Goal: Task Accomplishment & Management: Use online tool/utility

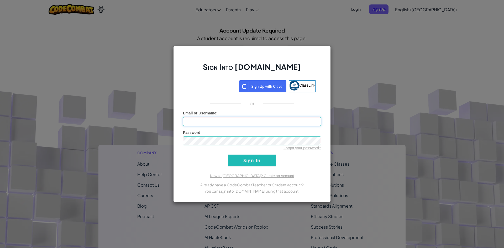
click at [231, 123] on input "Email or Username :" at bounding box center [252, 121] width 138 height 9
click at [337, 115] on div "Sign Into Ozaria.com ClassLink or Unknown Error Email or Username : Password Fo…" at bounding box center [252, 124] width 504 height 248
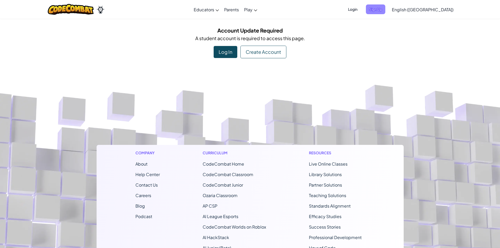
click at [385, 10] on span "Sign Up" at bounding box center [375, 9] width 19 height 10
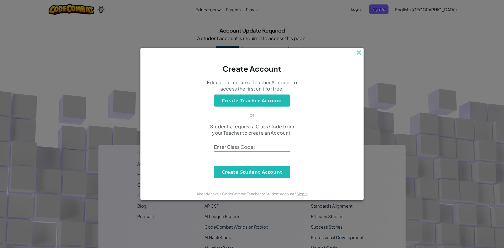
click at [258, 152] on input at bounding box center [252, 156] width 76 height 10
click at [242, 159] on input at bounding box center [252, 156] width 76 height 10
type input "WatchFarmPan"
click at [255, 172] on button "Create Student Account" at bounding box center [252, 172] width 76 height 12
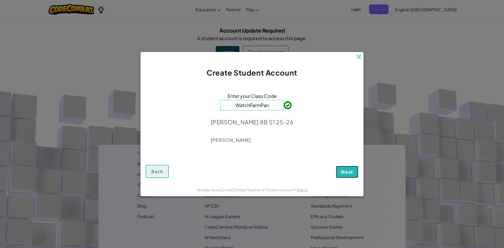
click at [344, 172] on span "Next" at bounding box center [347, 172] width 12 height 6
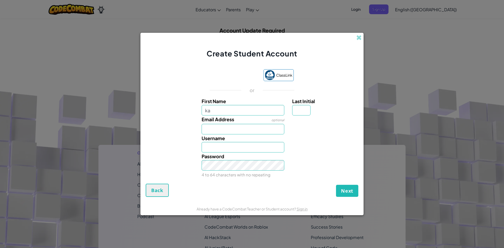
type input "ka"
type input "Ka"
click at [231, 110] on input "ka" at bounding box center [242, 110] width 83 height 10
type input "kamryn"
type input "Kamryn"
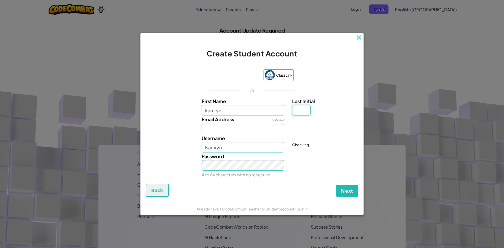
click at [301, 111] on input "Last Initial" at bounding box center [301, 110] width 18 height 10
type input "h"
click at [253, 147] on input "KamrynH" at bounding box center [242, 147] width 83 height 10
type input "KamrynH0413"
drag, startPoint x: 257, startPoint y: 149, endPoint x: 130, endPoint y: 145, distance: 126.3
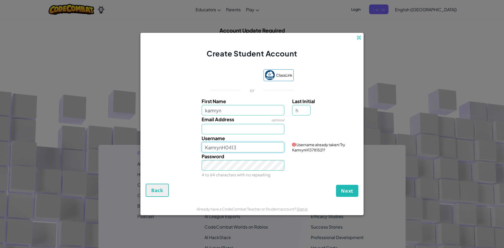
click at [130, 145] on div "Create Student Account ClassLink or First Name kamryn Last Initial h Email Addr…" at bounding box center [252, 124] width 504 height 248
drag, startPoint x: 270, startPoint y: 146, endPoint x: 240, endPoint y: 151, distance: 30.2
click at [240, 151] on input "kamryn0413904565667768" at bounding box center [242, 147] width 83 height 10
type input "kamryn0413"
drag, startPoint x: 298, startPoint y: 164, endPoint x: 296, endPoint y: 184, distance: 20.3
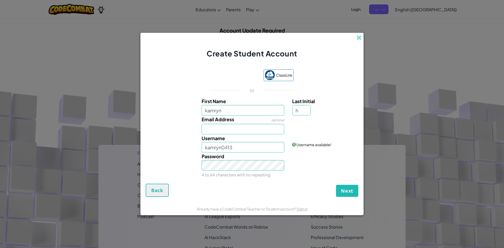
click at [296, 184] on div "Next Back" at bounding box center [252, 190] width 213 height 13
click at [248, 128] on input "Email Address" at bounding box center [242, 129] width 83 height 10
click at [346, 192] on span "Next" at bounding box center [347, 191] width 12 height 6
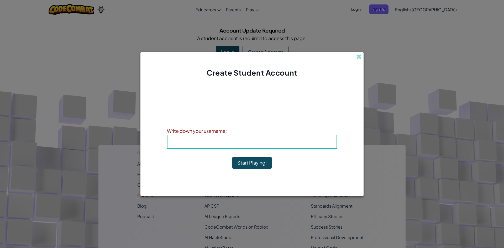
click at [263, 141] on b "Username : kamryn0413" at bounding box center [251, 142] width 63 height 6
click at [266, 166] on button "Start Playing!" at bounding box center [251, 163] width 39 height 12
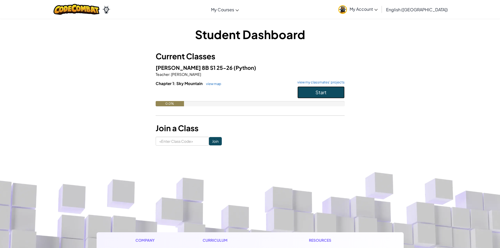
click at [332, 92] on button "Start" at bounding box center [320, 92] width 47 height 12
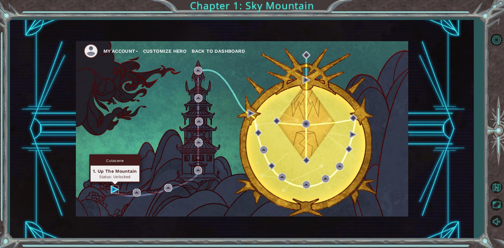
click at [116, 191] on img at bounding box center [115, 189] width 8 height 8
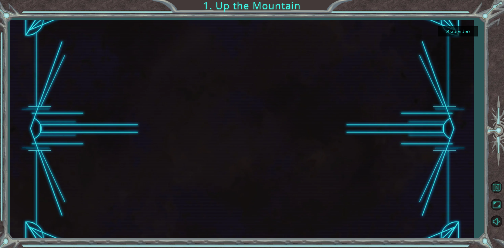
click at [449, 33] on button "Skip video" at bounding box center [457, 31] width 39 height 10
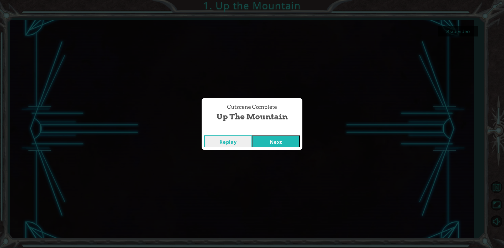
click at [272, 144] on button "Next" at bounding box center [276, 141] width 48 height 12
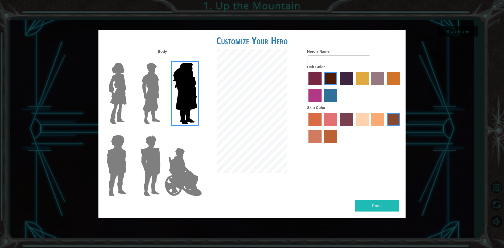
click at [364, 118] on label "sandy beach skin color" at bounding box center [361, 119] width 13 height 13
click at [354, 128] on input "sandy beach skin color" at bounding box center [354, 128] width 0 height 0
click at [381, 125] on label "tacao skin color" at bounding box center [377, 119] width 13 height 13
click at [369, 128] on input "tacao skin color" at bounding box center [369, 128] width 0 height 0
click at [324, 56] on input "Hero's Name" at bounding box center [338, 59] width 63 height 9
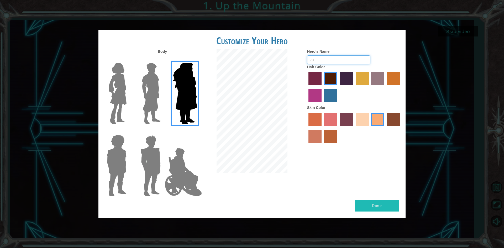
type input "a"
type input "kam"
click at [113, 92] on img at bounding box center [118, 94] width 22 height 66
click at [129, 59] on input "Hero Connie" at bounding box center [129, 59] width 0 height 0
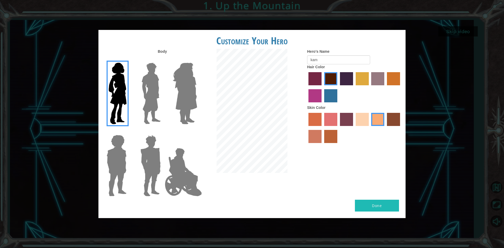
click at [343, 80] on label "hot purple hair color" at bounding box center [346, 78] width 13 height 13
click at [338, 87] on input "hot purple hair color" at bounding box center [338, 87] width 0 height 0
click at [331, 124] on label "froly skin color" at bounding box center [330, 119] width 13 height 13
click at [322, 128] on input "froly skin color" at bounding box center [322, 128] width 0 height 0
click at [380, 119] on label "tacao skin color" at bounding box center [377, 119] width 13 height 13
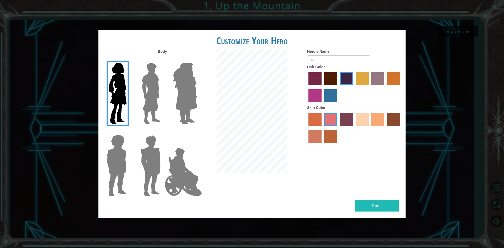
click at [369, 128] on input "tacao skin color" at bounding box center [369, 128] width 0 height 0
click at [383, 205] on button "Done" at bounding box center [377, 206] width 44 height 12
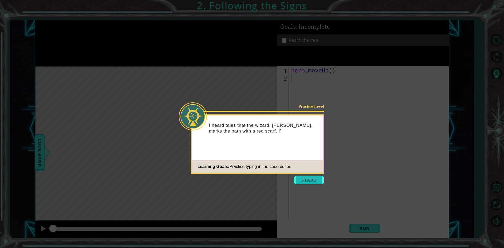
click at [311, 179] on button "Start" at bounding box center [309, 180] width 30 height 8
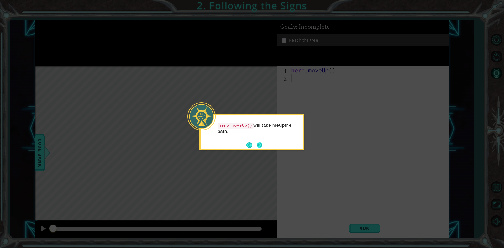
click at [256, 147] on button "Back" at bounding box center [251, 145] width 10 height 6
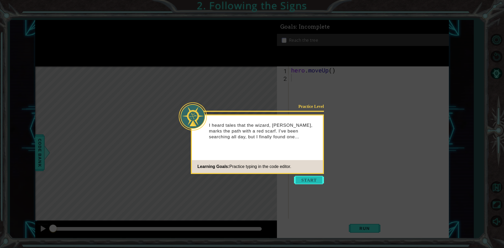
click at [304, 180] on button "Start" at bounding box center [309, 180] width 30 height 8
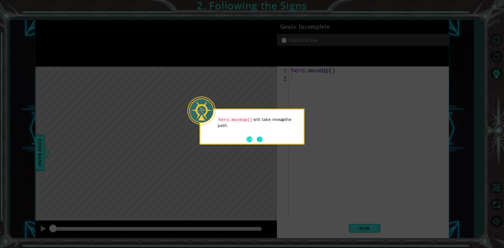
click at [263, 138] on button "Next" at bounding box center [259, 139] width 8 height 8
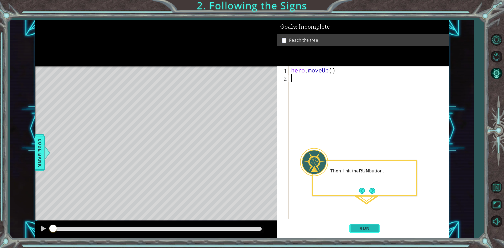
click at [359, 227] on span "Run" at bounding box center [364, 228] width 21 height 5
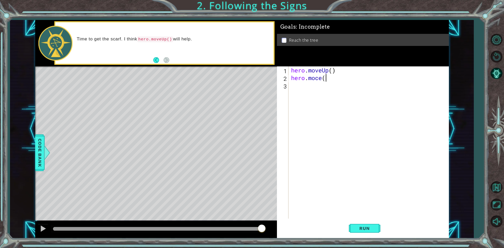
scroll to position [0, 1]
click at [318, 79] on div "hero . moveUp ( ) hero . moce ( )" at bounding box center [370, 149] width 160 height 167
type textarea "hero.moveUp()"
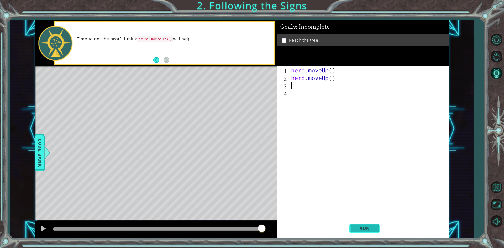
click at [369, 227] on span "Run" at bounding box center [364, 228] width 21 height 5
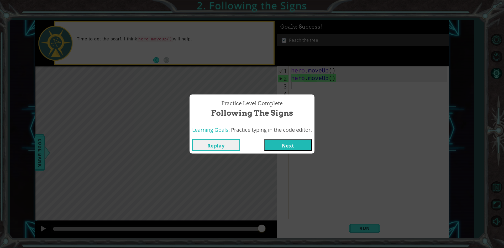
click at [287, 147] on button "Next" at bounding box center [288, 145] width 48 height 12
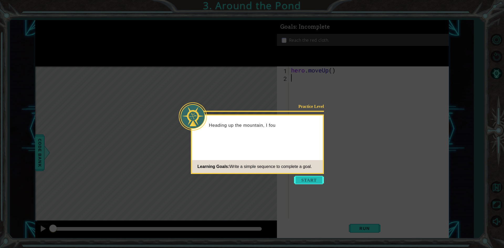
click at [313, 180] on button "Start" at bounding box center [309, 180] width 30 height 8
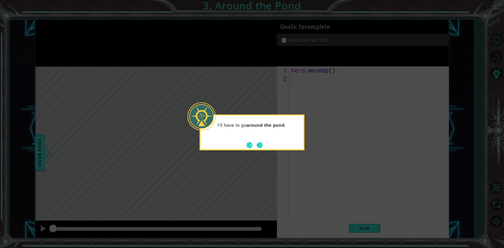
click at [261, 144] on button "Next" at bounding box center [259, 145] width 7 height 7
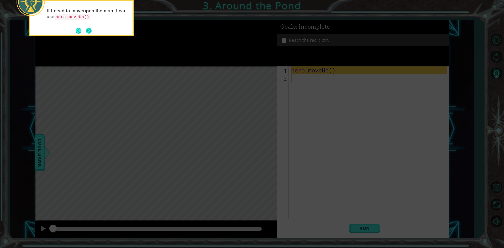
click at [88, 29] on button "Next" at bounding box center [88, 30] width 7 height 7
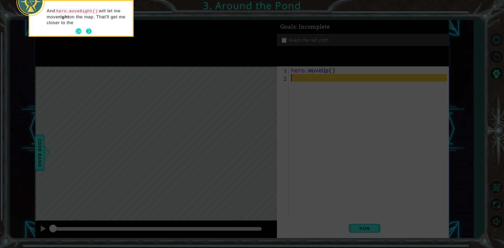
click at [87, 30] on button "Next" at bounding box center [89, 31] width 6 height 6
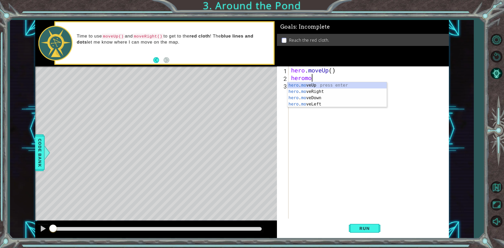
scroll to position [0, 1]
type textarea "heromoveUP"
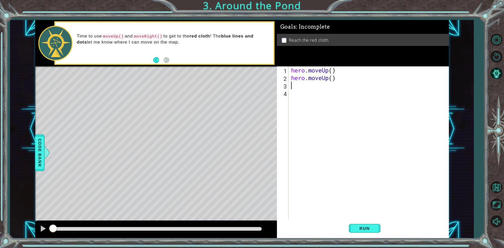
scroll to position [0, 0]
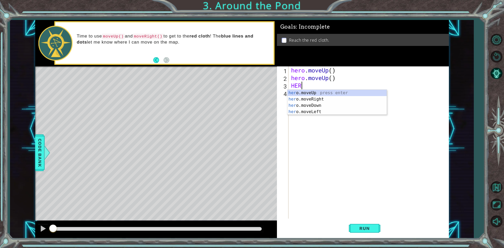
type textarea "HERO"
click at [308, 97] on div "hero .moveUp press enter hero .moveRight press enter hero .moveDown press enter…" at bounding box center [336, 109] width 99 height 38
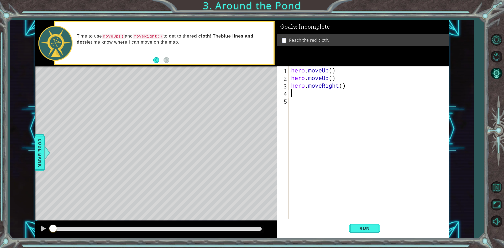
scroll to position [0, 0]
click at [368, 231] on span "Run" at bounding box center [364, 228] width 21 height 5
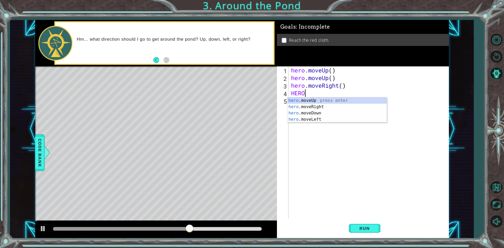
scroll to position [0, 0]
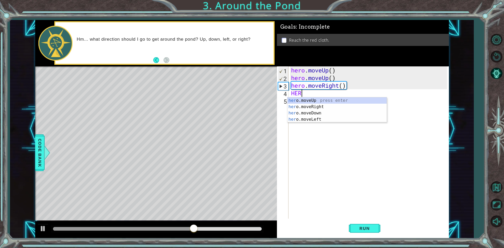
type textarea "HE"
click at [350, 98] on div "he ro.moveUp press enter he ro.moveRight press enter he ro.moveDown press enter…" at bounding box center [336, 116] width 99 height 38
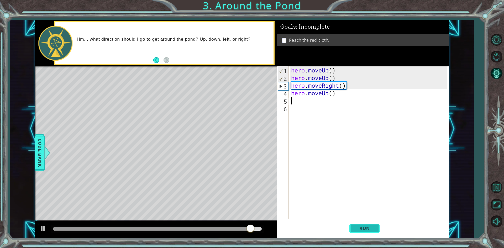
click at [370, 224] on button "Run" at bounding box center [364, 228] width 31 height 17
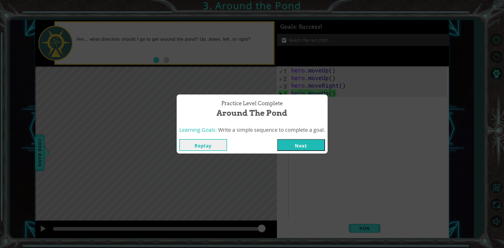
click at [303, 142] on button "Next" at bounding box center [301, 145] width 48 height 12
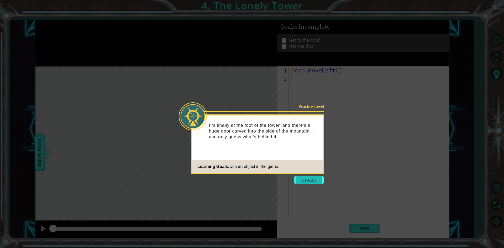
click at [310, 180] on button "Start" at bounding box center [309, 180] width 30 height 8
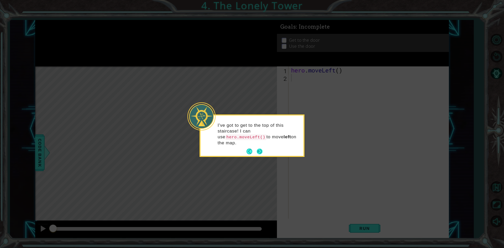
click at [259, 147] on button "Next" at bounding box center [259, 151] width 9 height 9
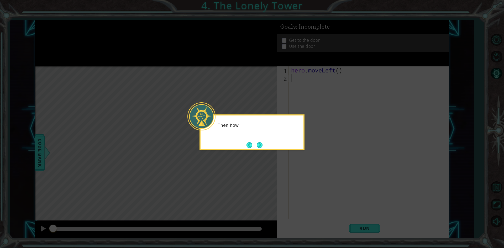
click at [259, 146] on button "Next" at bounding box center [259, 145] width 9 height 9
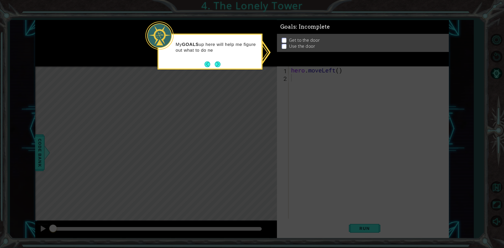
click at [293, 103] on icon at bounding box center [252, 124] width 504 height 248
click at [216, 64] on button "Next" at bounding box center [217, 64] width 6 height 6
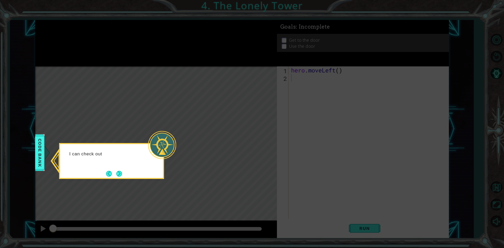
click at [218, 159] on icon at bounding box center [252, 124] width 504 height 248
click at [115, 171] on button "Back" at bounding box center [111, 174] width 10 height 6
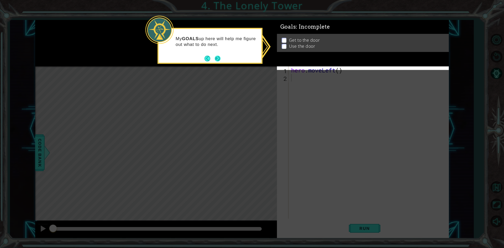
click at [218, 57] on button "Next" at bounding box center [217, 58] width 7 height 7
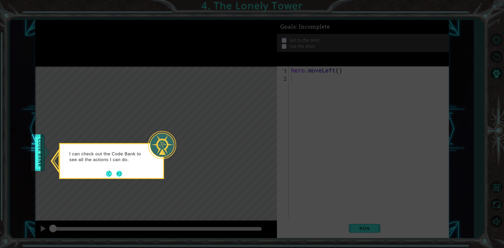
click at [122, 176] on button "Next" at bounding box center [119, 174] width 6 height 6
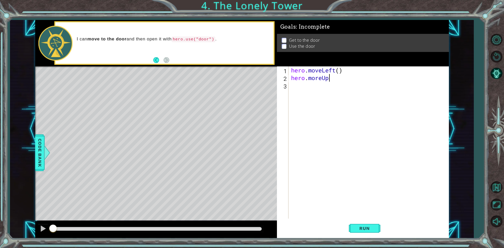
scroll to position [0, 2]
type textarea "hero.moreUp()"
drag, startPoint x: 291, startPoint y: 84, endPoint x: 293, endPoint y: 94, distance: 9.6
click at [291, 85] on div "hero . moveLeft ( ) hero . moreUp ( )" at bounding box center [370, 149] width 160 height 167
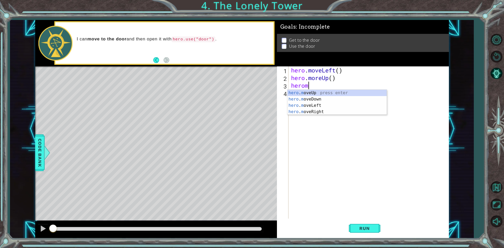
type textarea "hero"
click at [321, 93] on div "hero .moveUp press enter hero .moveDown press enter hero .moveLeft press enter …" at bounding box center [336, 112] width 99 height 44
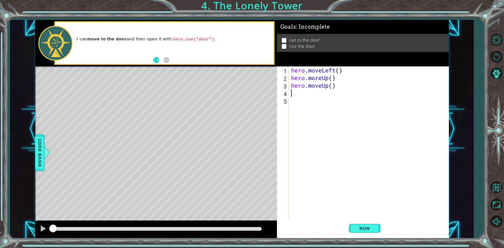
scroll to position [0, 0]
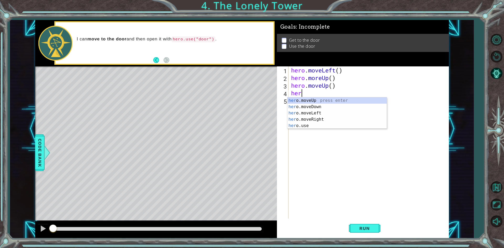
type textarea "hero"
click at [304, 101] on div "hero .moveUp press enter hero .moveDown press enter hero .moveLeft press enter …" at bounding box center [336, 119] width 99 height 44
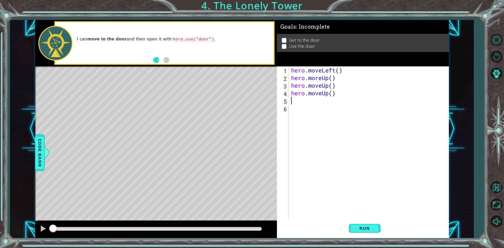
scroll to position [0, 0]
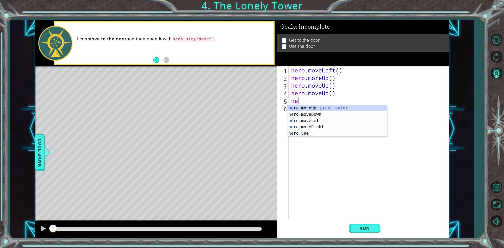
type textarea "hero"
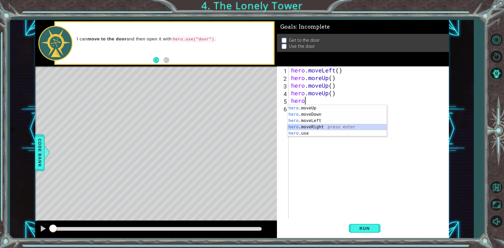
click at [296, 128] on div "hero .moveUp press enter hero .moveDown press enter hero .moveLeft press enter …" at bounding box center [336, 127] width 99 height 44
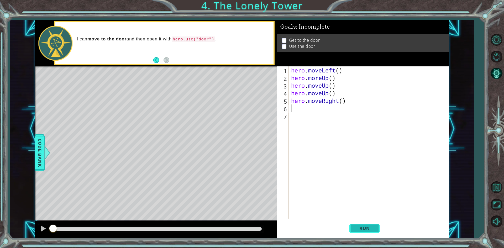
click at [366, 227] on span "Run" at bounding box center [364, 228] width 21 height 5
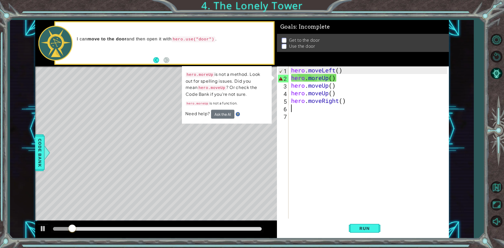
click at [315, 78] on div "hero . moveLeft ( ) hero . moreUp ( ) hero . moveUp ( ) hero . moveUp ( ) hero …" at bounding box center [370, 149] width 160 height 167
click at [320, 80] on div "hero . moveLeft ( ) hero . moreUp ( ) hero . moveUp ( ) hero . moveUp ( ) hero …" at bounding box center [370, 149] width 160 height 167
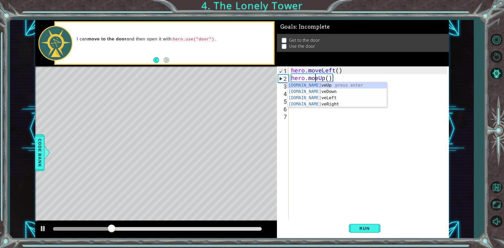
scroll to position [0, 1]
type textarea "hero.moveUp()"
click at [362, 229] on span "Run" at bounding box center [364, 228] width 21 height 5
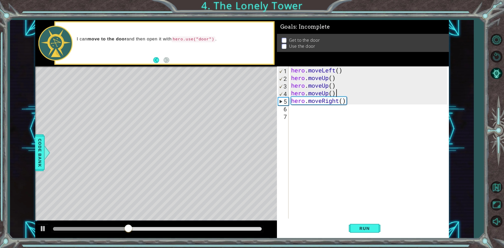
drag, startPoint x: 311, startPoint y: 95, endPoint x: 343, endPoint y: 93, distance: 32.3
click at [343, 93] on div "hero . moveLeft ( ) hero . moveUp ( ) hero . moveUp ( ) hero . moveUp ( ) hero …" at bounding box center [370, 149] width 160 height 167
drag, startPoint x: 336, startPoint y: 93, endPoint x: 288, endPoint y: 95, distance: 47.5
click at [288, 95] on div "hero.moveUp() 1 2 3 4 5 6 7 hero . moveLeft ( ) hero . moveUp ( ) hero . moveUp…" at bounding box center [362, 142] width 170 height 152
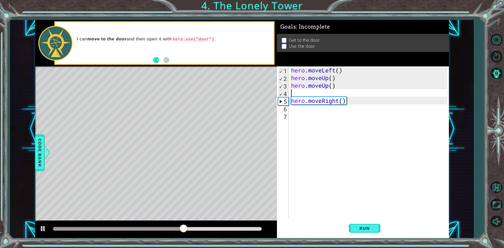
type textarea "hero.moveUp()"
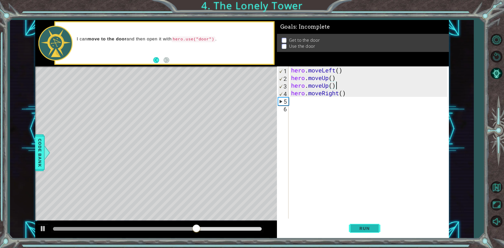
drag, startPoint x: 364, startPoint y: 225, endPoint x: 363, endPoint y: 220, distance: 5.7
click at [364, 224] on button "Run" at bounding box center [364, 228] width 31 height 17
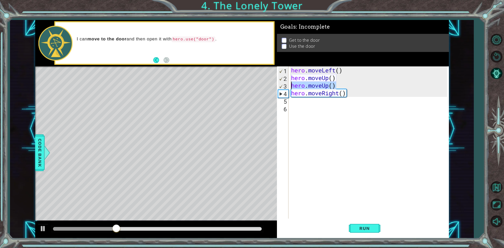
drag, startPoint x: 335, startPoint y: 83, endPoint x: 285, endPoint y: 87, distance: 50.0
click at [285, 87] on div "hero.moveUp() 1 2 3 4 5 6 hero . moveLeft ( ) hero . moveUp ( ) hero . moveUp (…" at bounding box center [362, 142] width 170 height 152
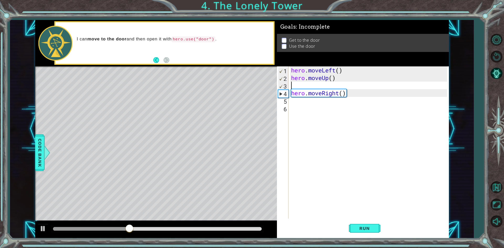
type textarea "hero.moveUp()"
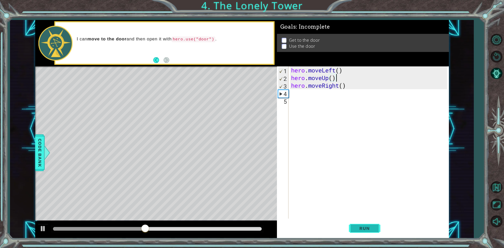
click at [365, 231] on button "Run" at bounding box center [364, 228] width 31 height 17
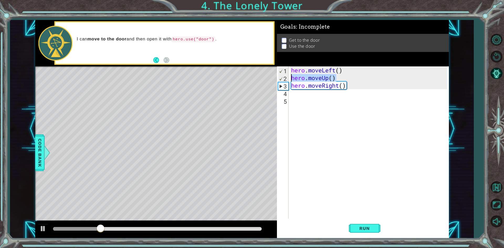
drag, startPoint x: 345, startPoint y: 78, endPoint x: 286, endPoint y: 78, distance: 59.0
click at [286, 78] on div "hero.moveUp() 1 2 3 4 5 hero . moveLeft ( ) hero . moveUp ( ) hero . moveRight …" at bounding box center [362, 142] width 170 height 152
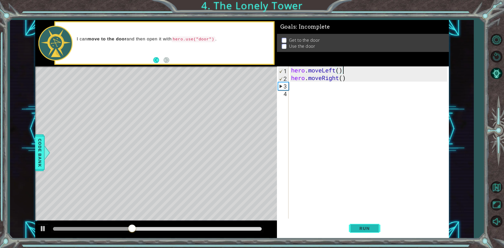
click at [354, 228] on span "Run" at bounding box center [364, 228] width 21 height 5
click at [339, 78] on div "hero . moveLeft ( ) hero . moveRight ( )" at bounding box center [370, 149] width 160 height 167
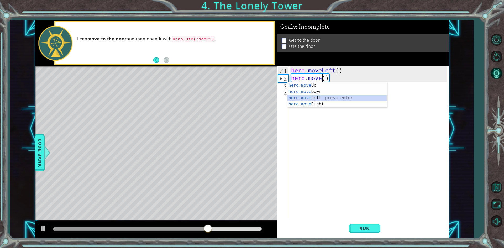
click at [309, 96] on div "hero.move Up press enter hero.move Down press enter hero.move Left press enter …" at bounding box center [336, 101] width 99 height 38
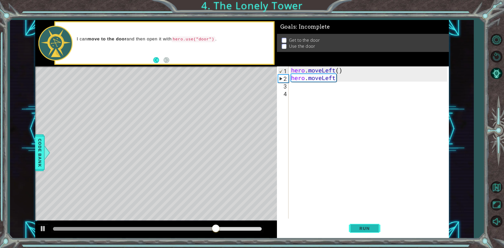
click at [363, 231] on span "Run" at bounding box center [364, 228] width 21 height 5
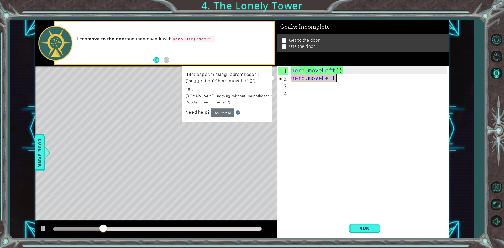
drag, startPoint x: 362, startPoint y: 226, endPoint x: 313, endPoint y: 77, distance: 156.2
drag, startPoint x: 313, startPoint y: 77, endPoint x: 340, endPoint y: 74, distance: 27.5
click at [340, 74] on div "hero . moveLeft ( ) hero . moveLeft" at bounding box center [370, 149] width 160 height 167
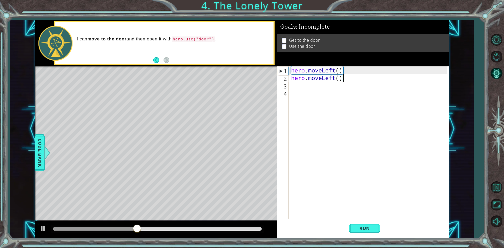
scroll to position [0, 2]
type textarea "hero.moveLeft()"
click at [365, 228] on span "Run" at bounding box center [364, 228] width 21 height 5
click at [298, 87] on div "hero . moveLeft ( ) hero . moveLeft ( )" at bounding box center [370, 149] width 160 height 167
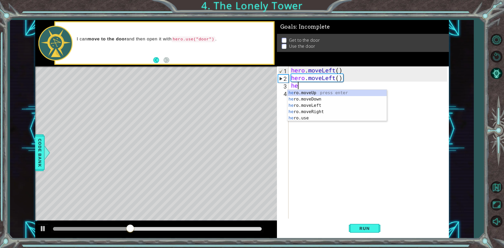
type textarea "hero"
click at [326, 94] on div "hero .moveUp press enter hero .moveDown press enter hero .moveLeft press enter …" at bounding box center [336, 112] width 99 height 44
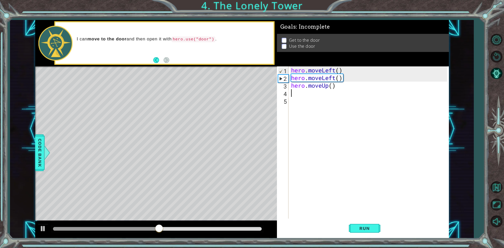
scroll to position [0, 0]
click at [355, 230] on span "Run" at bounding box center [364, 228] width 21 height 5
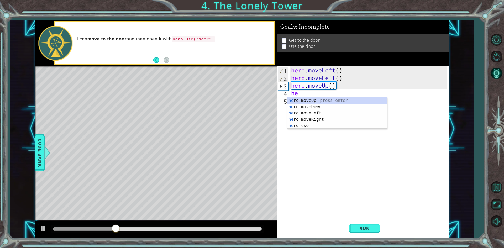
type textarea "hero"
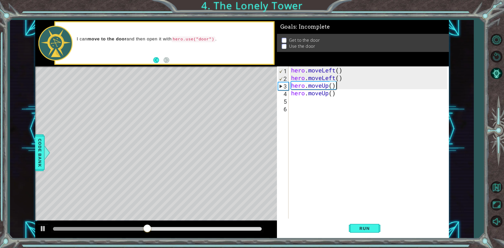
type textarea "hero.moveUp()"
drag, startPoint x: 356, startPoint y: 89, endPoint x: 359, endPoint y: 229, distance: 140.1
click at [359, 229] on span "Run" at bounding box center [364, 228] width 21 height 5
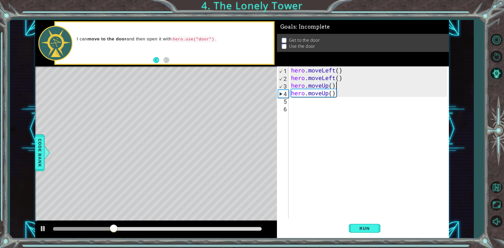
click at [296, 101] on div "hero . moveLeft ( ) hero . moveLeft ( ) hero . moveUp ( ) hero . moveUp ( )" at bounding box center [370, 149] width 160 height 167
type textarea "h"
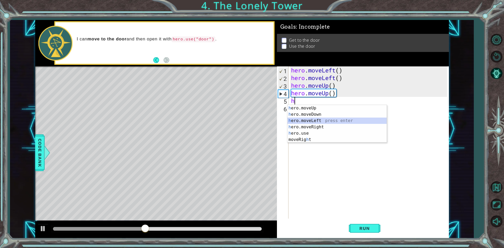
click at [319, 119] on div "h ero.moveUp press enter h ero.moveDown press enter h ero.moveLeft press enter …" at bounding box center [336, 130] width 99 height 50
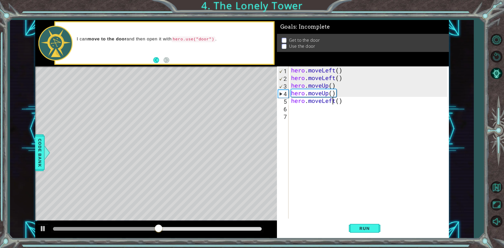
click at [332, 99] on div "hero . moveLeft ( ) hero . moveLeft ( ) hero . moveUp ( ) hero . moveUp ( ) her…" at bounding box center [370, 149] width 160 height 167
click at [336, 102] on div "hero . moveLeft ( ) hero . moveLeft ( ) hero . moveUp ( ) hero . moveUp ( ) her…" at bounding box center [370, 149] width 160 height 167
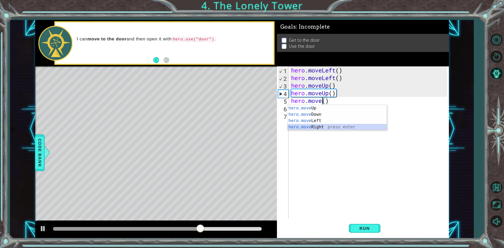
click at [314, 129] on div "hero.move Up press enter hero.move Down press enter hero.move Left press enter …" at bounding box center [336, 124] width 99 height 38
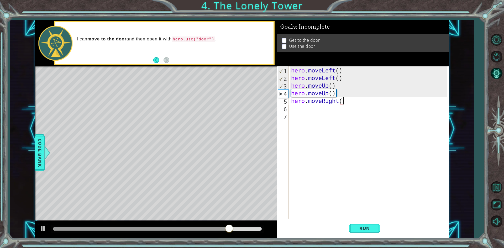
scroll to position [0, 2]
type textarea "hero.moveRight()"
click at [376, 228] on button "Run" at bounding box center [364, 228] width 31 height 17
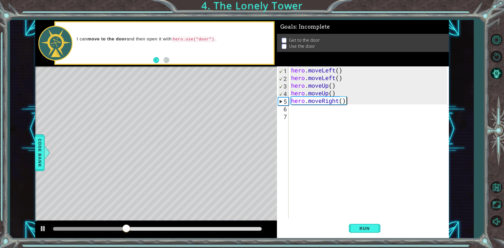
click at [312, 111] on div "hero . moveLeft ( ) hero . moveLeft ( ) hero . moveUp ( ) hero . moveUp ( ) her…" at bounding box center [370, 149] width 160 height 167
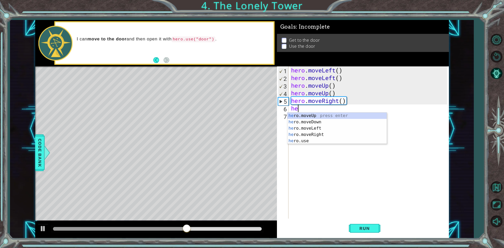
type textarea "hero"
click at [320, 134] on div "hero .moveUp press enter hero .moveDown press enter hero .moveLeft press enter …" at bounding box center [336, 135] width 99 height 44
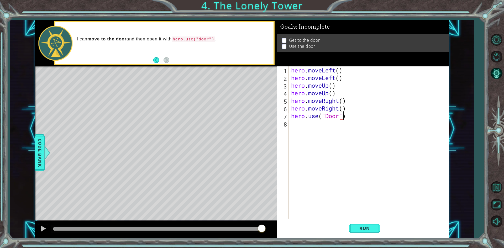
scroll to position [0, 2]
click at [357, 228] on span "Run" at bounding box center [364, 228] width 21 height 5
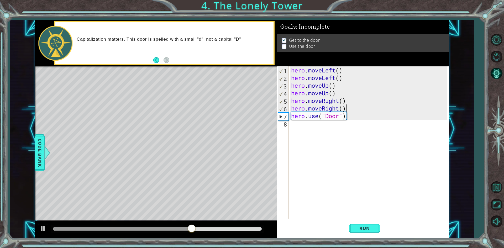
click at [347, 109] on div "hero . moveLeft ( ) hero . moveLeft ( ) hero . moveUp ( ) hero . moveUp ( ) her…" at bounding box center [370, 149] width 160 height 167
click at [329, 117] on div "hero . moveLeft ( ) hero . moveLeft ( ) hero . moveUp ( ) hero . moveUp ( ) her…" at bounding box center [370, 149] width 160 height 167
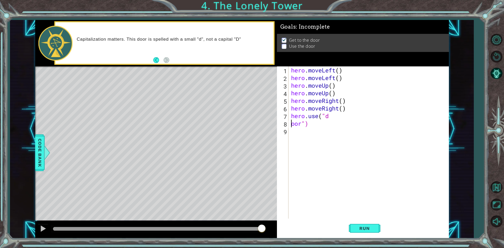
scroll to position [0, 1]
type textarea "hero.use("door")"
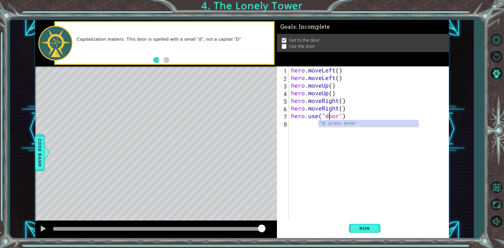
drag, startPoint x: 336, startPoint y: 123, endPoint x: 329, endPoint y: 124, distance: 6.8
click at [329, 124] on div ""d press enter" at bounding box center [367, 129] width 99 height 19
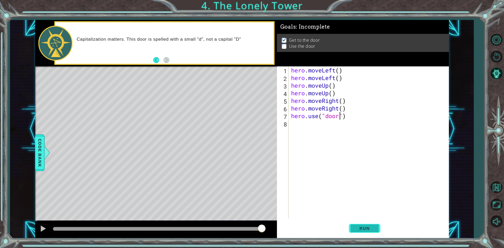
type textarea "hero.use("door")"
click at [358, 228] on span "Run" at bounding box center [364, 228] width 21 height 5
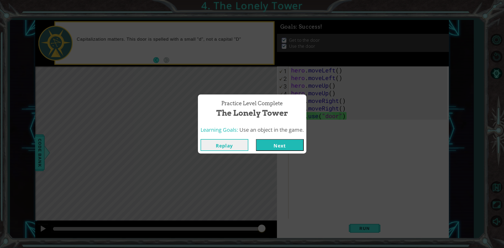
click at [276, 149] on button "Next" at bounding box center [280, 145] width 48 height 12
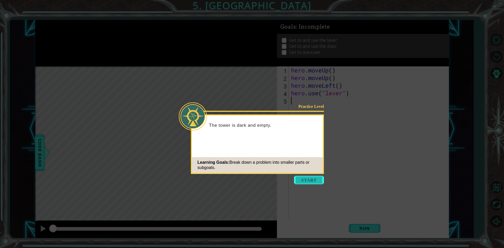
click at [303, 183] on button "Start" at bounding box center [309, 180] width 30 height 8
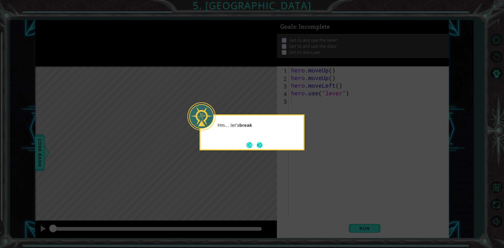
click at [260, 147] on button "Next" at bounding box center [260, 145] width 8 height 8
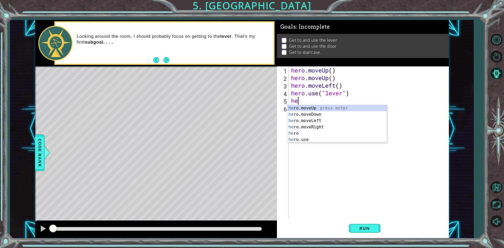
type textarea "hero"
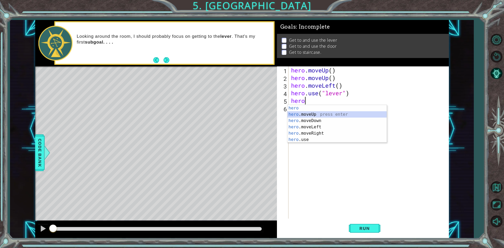
click at [307, 113] on div "hero press enter hero .moveUp press enter hero .moveDown press enter hero .move…" at bounding box center [336, 130] width 99 height 50
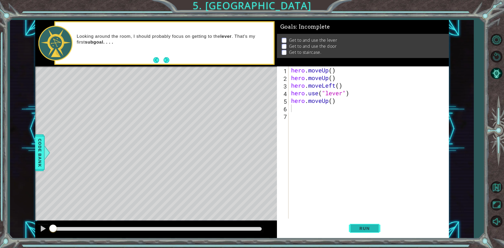
click at [358, 231] on button "Run" at bounding box center [364, 228] width 31 height 17
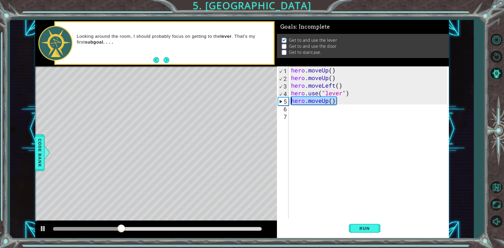
drag, startPoint x: 337, startPoint y: 100, endPoint x: 290, endPoint y: 104, distance: 47.1
click at [290, 104] on div "hero . moveUp ( ) hero . moveUp ( ) hero . moveLeft ( ) hero . use ( "lever" ) …" at bounding box center [368, 142] width 157 height 152
type textarea "hero.moveUp()"
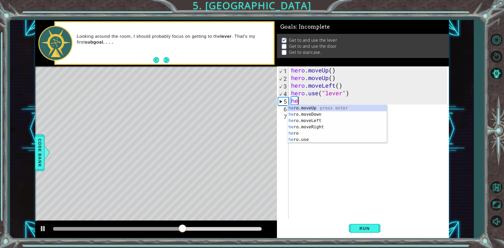
type textarea "hero"
click at [316, 133] on div "hero press enter hero .moveUp press enter hero .moveDown press enter hero .move…" at bounding box center [336, 130] width 99 height 50
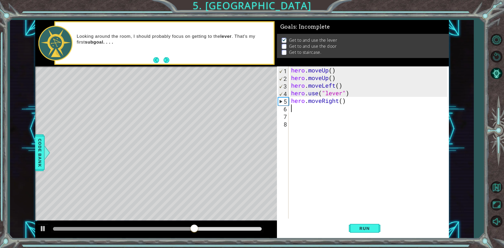
scroll to position [0, 0]
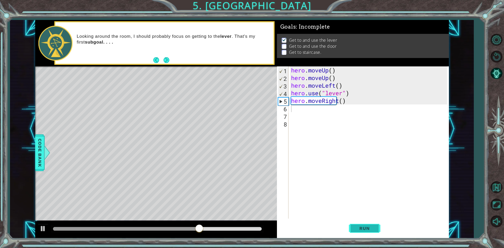
click at [365, 230] on span "Run" at bounding box center [364, 228] width 21 height 5
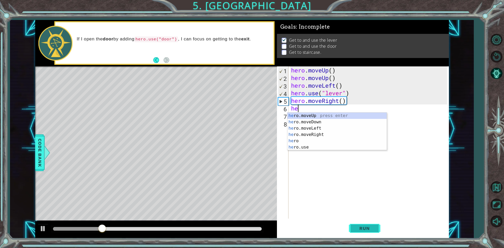
type textarea "her"
click at [321, 133] on div "her o.moveUp press enter her o.moveDown press enter her o.moveLeft press enter …" at bounding box center [336, 138] width 99 height 50
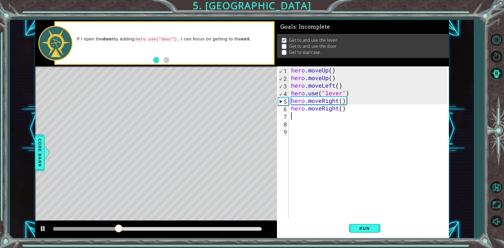
type textarea "her"
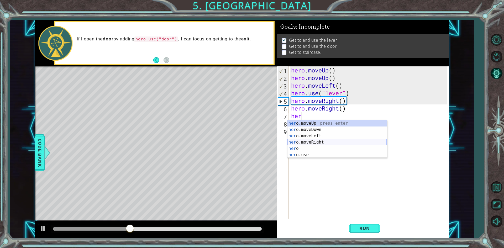
click at [314, 144] on div "her o.moveUp press enter her o.moveDown press enter her o.moveLeft press enter …" at bounding box center [336, 145] width 99 height 50
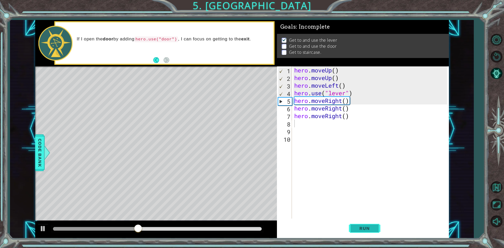
click at [360, 229] on span "Run" at bounding box center [364, 228] width 21 height 5
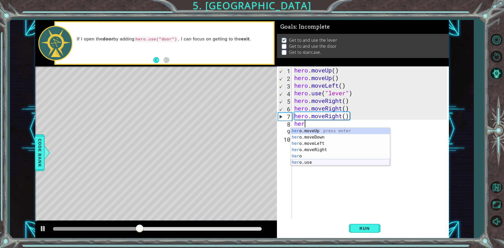
click at [315, 161] on div "her o.moveUp press enter her o.moveDown press enter her o.moveLeft press enter …" at bounding box center [339, 153] width 99 height 50
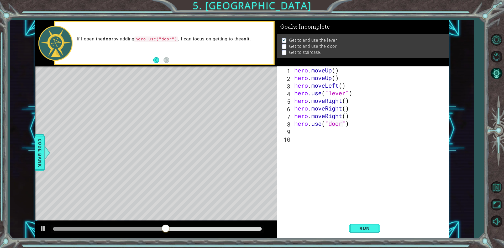
scroll to position [0, 2]
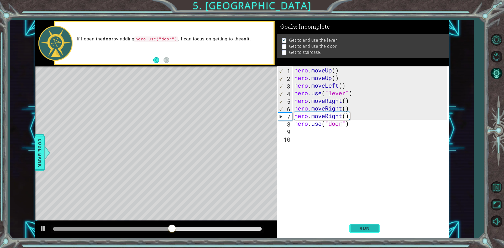
type textarea "hero.use("door")"
click at [357, 229] on span "Run" at bounding box center [364, 228] width 21 height 5
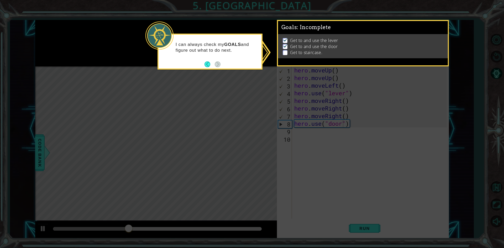
click at [285, 51] on p at bounding box center [285, 52] width 5 height 5
click at [428, 147] on icon at bounding box center [252, 124] width 504 height 248
click at [206, 66] on button "Back" at bounding box center [209, 64] width 10 height 6
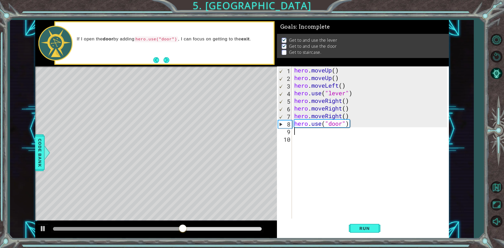
click at [302, 134] on div "hero . moveUp ( ) hero . moveUp ( ) hero . moveLeft ( ) hero . use ( "lever" ) …" at bounding box center [371, 149] width 156 height 167
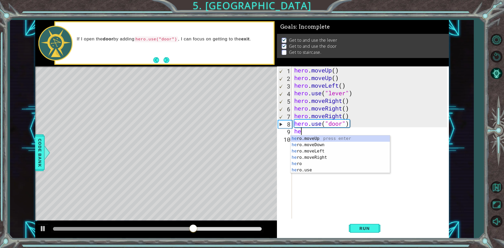
type textarea "her"
click at [314, 138] on div "her o.moveUp press enter her o.moveDown press enter her o.moveLeft press enter …" at bounding box center [339, 160] width 99 height 50
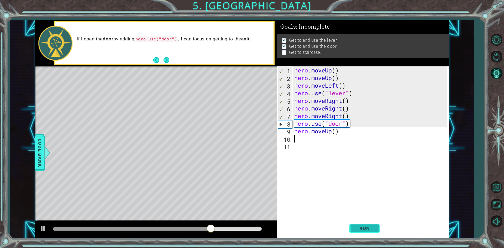
click at [365, 226] on span "Run" at bounding box center [364, 228] width 21 height 5
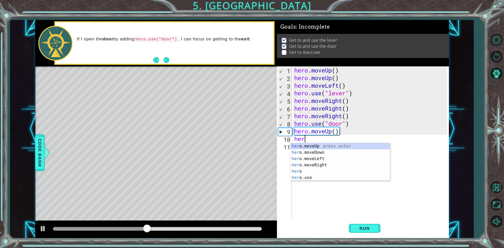
type textarea "hero"
click at [316, 151] on div "hero press enter hero .moveUp press enter hero .moveDown press enter hero .move…" at bounding box center [339, 168] width 99 height 50
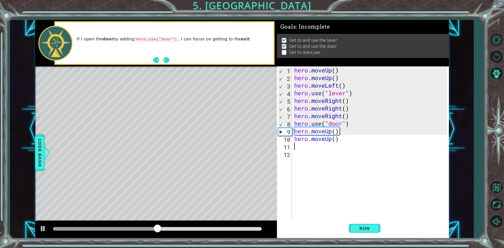
scroll to position [0, 0]
click at [363, 229] on span "Run" at bounding box center [364, 228] width 21 height 5
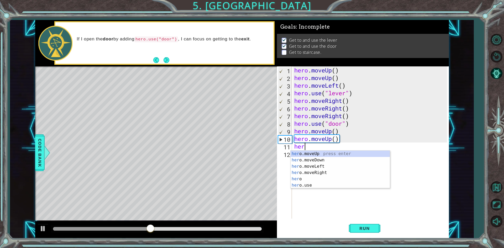
type textarea "hero"
click at [311, 159] on div "hero press enter hero .moveUp press enter hero .moveDown press enter hero .move…" at bounding box center [339, 176] width 99 height 50
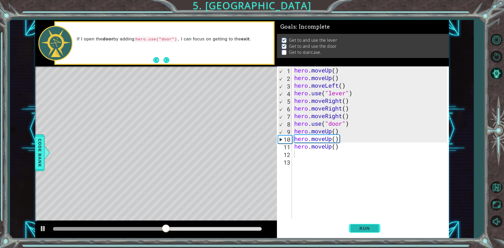
click at [367, 224] on button "Run" at bounding box center [364, 228] width 31 height 17
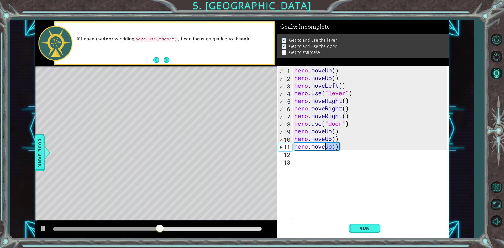
drag, startPoint x: 338, startPoint y: 148, endPoint x: 325, endPoint y: 148, distance: 12.3
click at [325, 148] on div "hero . moveUp ( ) hero . moveUp ( ) hero . moveLeft ( ) hero . use ( "lever" ) …" at bounding box center [371, 149] width 156 height 167
drag, startPoint x: 326, startPoint y: 144, endPoint x: 297, endPoint y: 147, distance: 29.1
click at [297, 147] on div "hero . moveUp ( ) hero . moveUp ( ) hero . moveLeft ( ) hero . use ( "lever" ) …" at bounding box center [371, 149] width 156 height 167
click at [296, 146] on div "hero . moveUp ( ) hero . moveUp ( ) hero . moveLeft ( ) hero . use ( "lever" ) …" at bounding box center [371, 149] width 156 height 167
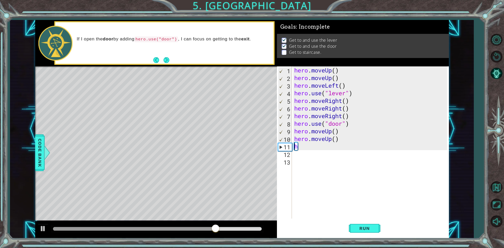
click at [298, 148] on div "hero . moveUp ( ) hero . moveUp ( ) hero . moveLeft ( ) hero . use ( "lever" ) …" at bounding box center [371, 149] width 156 height 167
type textarea "her"
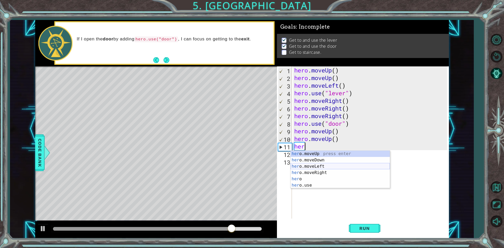
click at [320, 167] on div "her o.moveUp press enter her o.moveDown press enter her o.moveLeft press enter …" at bounding box center [339, 176] width 99 height 50
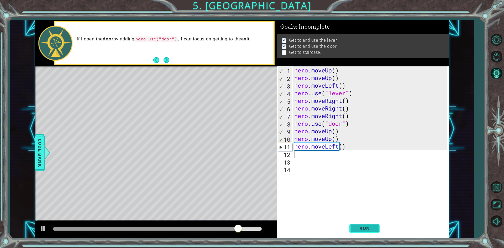
click at [357, 229] on span "Run" at bounding box center [364, 228] width 21 height 5
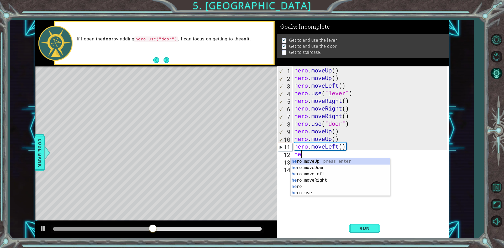
type textarea "her"
click at [327, 176] on div "her o.moveUp press enter her o.moveDown press enter her o.moveLeft press enter …" at bounding box center [339, 183] width 99 height 50
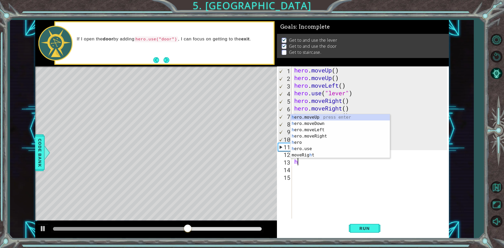
type textarea "her"
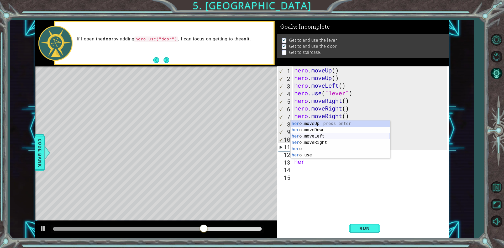
click at [304, 136] on div "her o.moveUp press enter her o.moveDown press enter her o.moveLeft press enter …" at bounding box center [339, 145] width 99 height 50
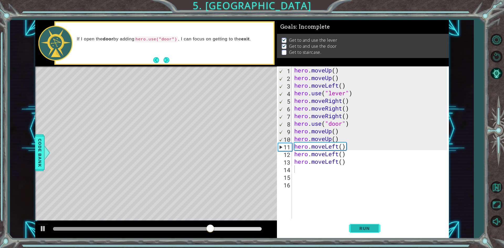
click at [365, 228] on span "Run" at bounding box center [364, 228] width 21 height 5
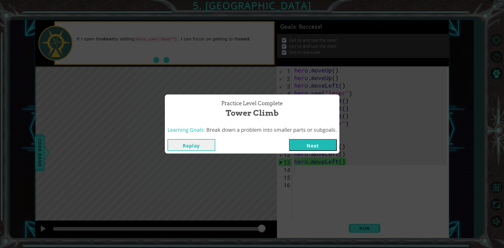
click at [305, 140] on button "Next" at bounding box center [313, 145] width 48 height 12
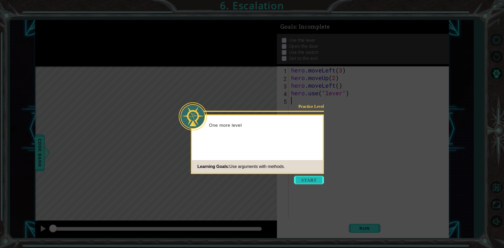
click at [307, 177] on button "Start" at bounding box center [309, 180] width 30 height 8
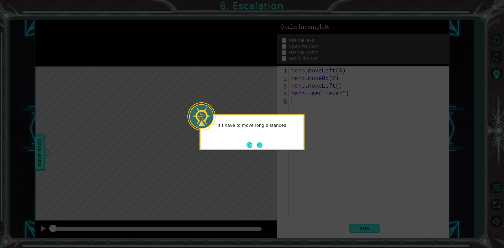
click at [259, 146] on button "Next" at bounding box center [259, 145] width 9 height 9
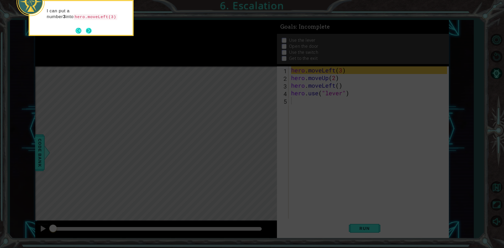
click at [84, 32] on button "Back" at bounding box center [81, 31] width 10 height 6
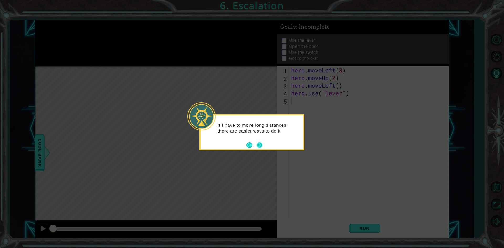
click at [258, 145] on button "Next" at bounding box center [259, 145] width 10 height 10
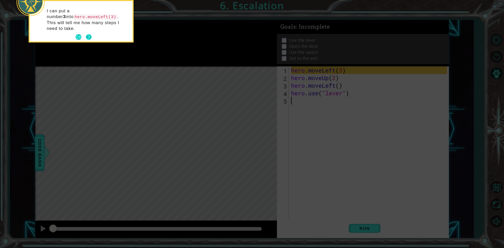
click at [92, 34] on button "Next" at bounding box center [88, 37] width 7 height 7
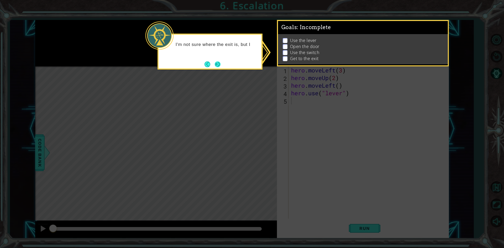
click at [214, 65] on button "Next" at bounding box center [218, 64] width 10 height 10
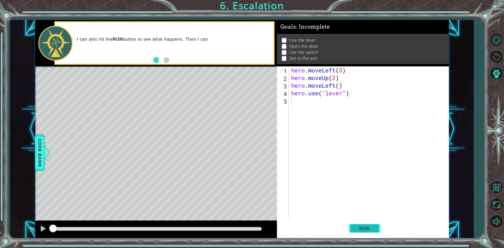
click at [375, 230] on button "Run" at bounding box center [364, 228] width 31 height 17
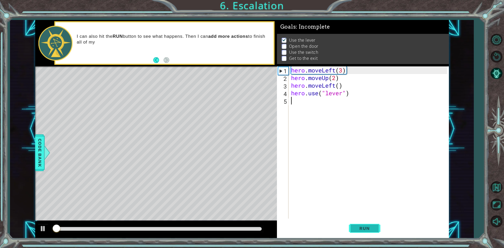
scroll to position [2, 0]
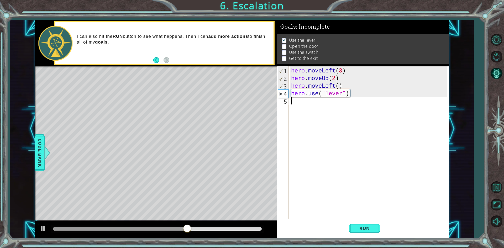
click at [298, 117] on div "hero . moveLeft ( 3 ) hero . moveUp ( 2 ) hero . moveLeft ( ) hero . use ( "lev…" at bounding box center [370, 149] width 160 height 167
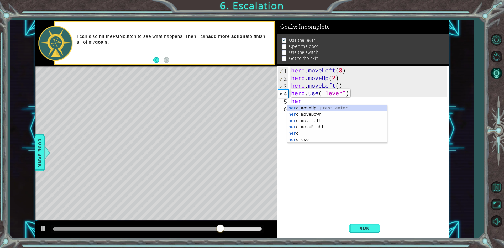
scroll to position [0, 0]
click at [321, 126] on div "hero press enter hero .moveUp press enter hero .moveDown press enter hero .move…" at bounding box center [336, 130] width 99 height 50
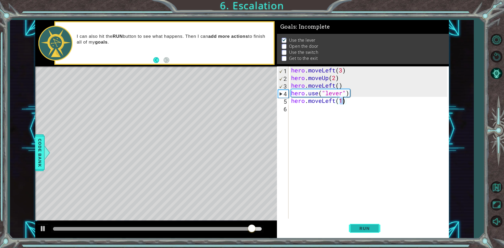
type textarea "hero.moveLeft(1)"
click at [367, 225] on button "Run" at bounding box center [364, 228] width 31 height 17
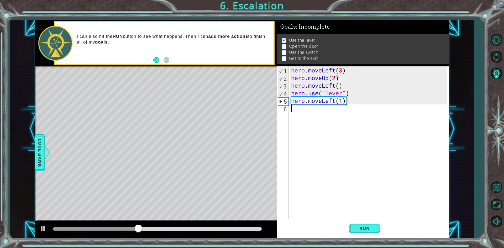
click at [290, 114] on div "hero . moveLeft ( 3 ) hero . moveUp ( 2 ) hero . moveLeft ( ) hero . use ( "lev…" at bounding box center [370, 149] width 160 height 167
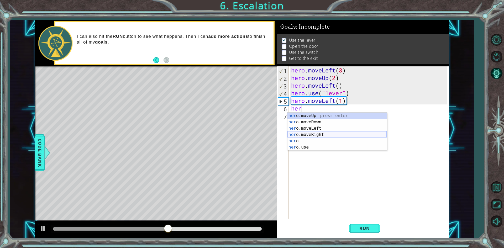
click at [323, 135] on div "her o.moveUp press enter her o.moveDown press enter her o.moveLeft press enter …" at bounding box center [336, 138] width 99 height 50
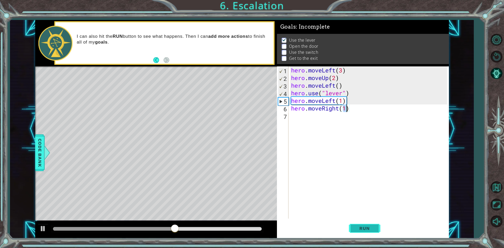
click at [370, 230] on span "Run" at bounding box center [364, 228] width 21 height 5
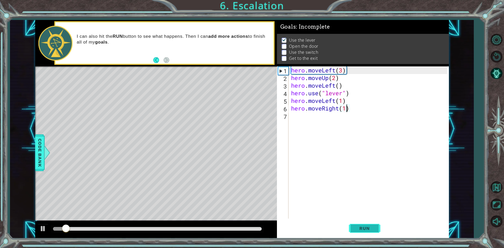
click at [361, 224] on button "Run" at bounding box center [364, 228] width 31 height 17
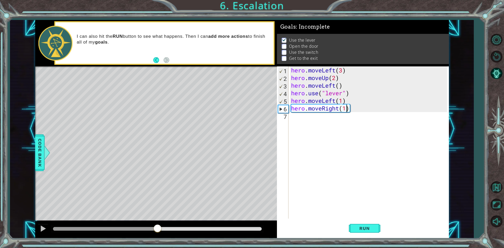
drag, startPoint x: 62, startPoint y: 228, endPoint x: 158, endPoint y: 231, distance: 96.1
click at [158, 231] on div at bounding box center [157, 228] width 9 height 9
click at [204, 227] on div at bounding box center [157, 229] width 209 height 4
drag, startPoint x: 200, startPoint y: 229, endPoint x: 234, endPoint y: 229, distance: 33.6
click at [234, 229] on div at bounding box center [234, 228] width 9 height 9
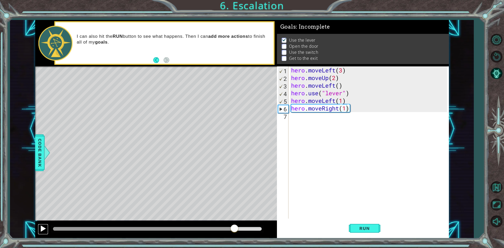
click at [40, 228] on div at bounding box center [43, 228] width 7 height 7
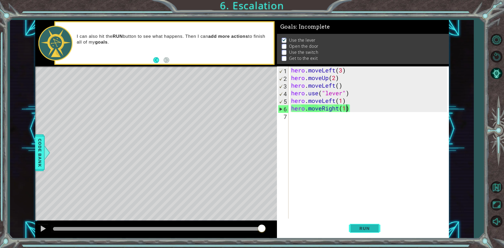
click at [372, 222] on button "Run" at bounding box center [364, 228] width 31 height 17
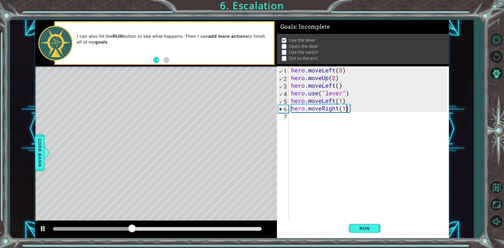
click at [325, 109] on div "hero . moveLeft ( 3 ) hero . moveUp ( 2 ) hero . moveLeft ( ) hero . use ( "lev…" at bounding box center [370, 149] width 160 height 167
click at [338, 109] on div "hero . moveLeft ( 3 ) hero . moveUp ( 2 ) hero . moveLeft ( ) hero . use ( "lev…" at bounding box center [370, 149] width 160 height 167
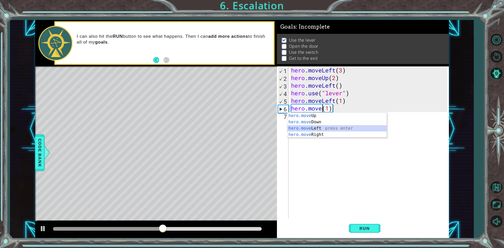
click at [311, 130] on div "hero.move Up press enter hero.move Down press enter hero.move Left press enter …" at bounding box center [336, 132] width 99 height 38
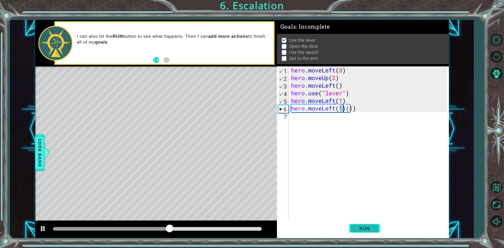
click at [365, 230] on span "Run" at bounding box center [364, 228] width 21 height 5
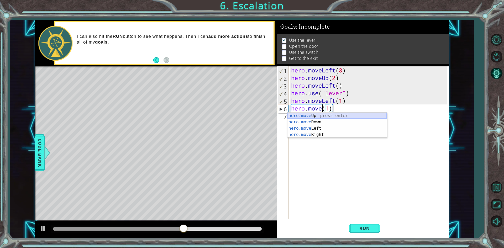
click at [335, 118] on div "hero.move Up press enter hero.move Down press enter hero.move Left press enter …" at bounding box center [336, 132] width 99 height 38
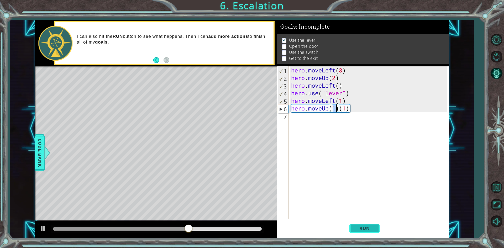
click at [359, 224] on button "Run" at bounding box center [364, 228] width 31 height 17
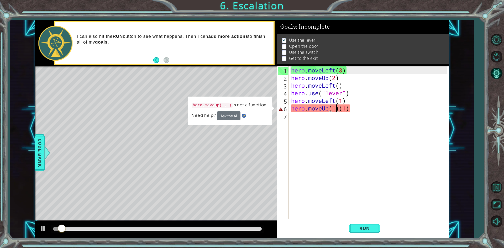
click at [337, 107] on div "hero . moveLeft ( 3 ) hero . moveUp ( 2 ) hero . moveLeft ( ) hero . use ( "lev…" at bounding box center [370, 149] width 160 height 167
click at [337, 110] on div "hero . moveLeft ( 3 ) hero . moveUp ( 2 ) hero . moveLeft ( ) hero . use ( "lev…" at bounding box center [370, 149] width 160 height 167
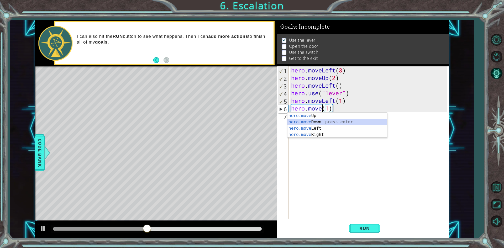
click at [311, 124] on div "hero.move Up press enter hero.move Down press enter hero.move Left press enter …" at bounding box center [336, 132] width 99 height 38
type textarea "hero.moveDown(1)(1)"
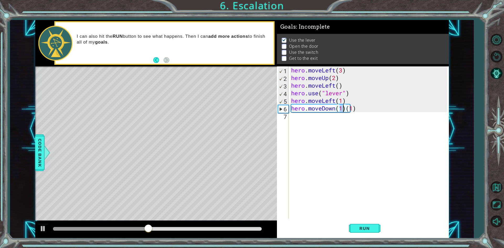
drag, startPoint x: 379, startPoint y: 194, endPoint x: 382, endPoint y: 215, distance: 20.4
click at [381, 210] on div "hero . moveLeft ( 3 ) hero . moveUp ( 2 ) hero . moveLeft ( ) hero . use ( "lev…" at bounding box center [370, 149] width 160 height 167
click at [346, 108] on div "hero . moveLeft ( 3 ) hero . moveUp ( 2 ) hero . moveLeft ( ) hero . use ( "lev…" at bounding box center [370, 149] width 160 height 167
click at [347, 109] on div "hero . moveLeft ( 3 ) hero . moveUp ( 2 ) hero . moveLeft ( ) hero . use ( "lev…" at bounding box center [370, 149] width 160 height 167
click at [352, 228] on button "Run" at bounding box center [364, 228] width 31 height 17
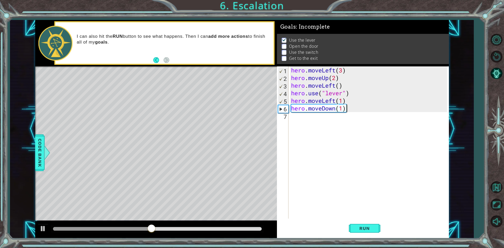
click at [336, 109] on div "hero . moveLeft ( 3 ) hero . moveUp ( 2 ) hero . moveLeft ( ) hero . use ( "lev…" at bounding box center [370, 149] width 160 height 167
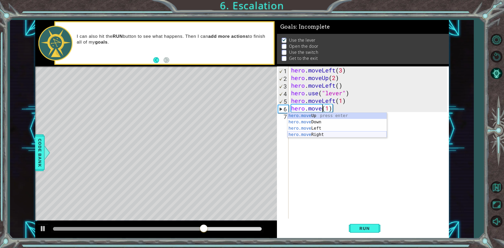
click at [326, 137] on div "hero.move Up press enter hero.move Down press enter hero.move Left press enter …" at bounding box center [336, 132] width 99 height 38
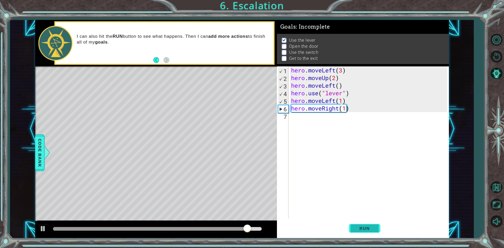
click at [362, 224] on button "Run" at bounding box center [364, 228] width 31 height 17
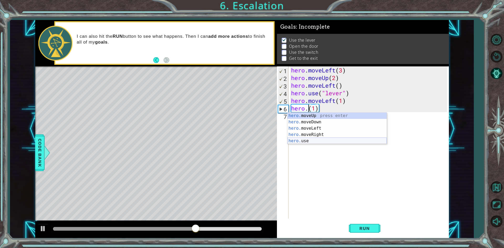
click at [313, 142] on div "hero. moveUp press enter hero. moveDown press enter hero. moveLeft press enter …" at bounding box center [336, 135] width 99 height 44
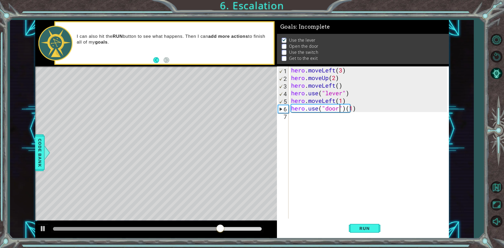
scroll to position [0, 2]
click at [370, 232] on button "Run" at bounding box center [364, 228] width 31 height 17
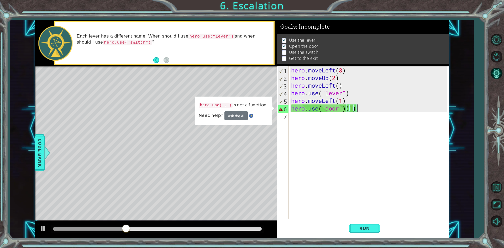
click at [355, 109] on div "hero . moveLeft ( 3 ) hero . moveUp ( 2 ) hero . moveLeft ( ) hero . use ( "lev…" at bounding box center [370, 149] width 160 height 167
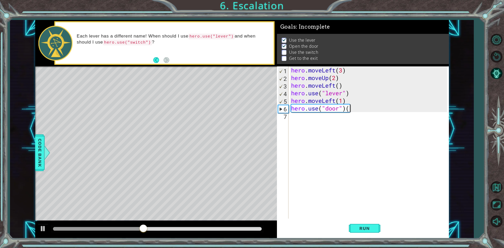
type textarea "hero.use("door")"
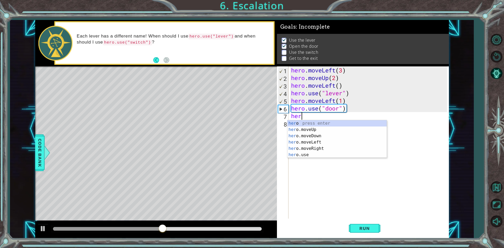
scroll to position [0, 0]
click at [317, 130] on div "hero press enter hero .moveUp press enter hero .moveDown press enter hero .move…" at bounding box center [336, 145] width 99 height 50
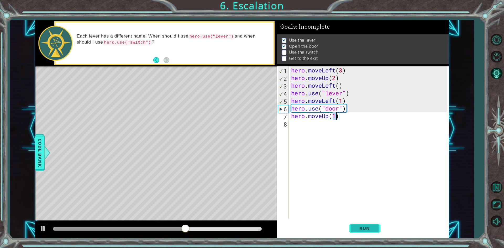
click at [372, 229] on span "Run" at bounding box center [364, 228] width 21 height 5
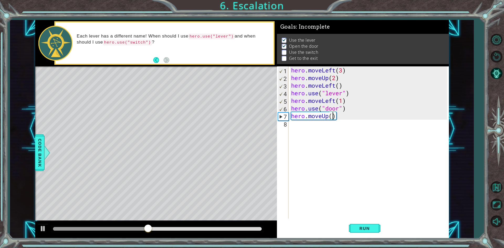
scroll to position [0, 2]
click at [370, 226] on span "Run" at bounding box center [364, 228] width 21 height 5
type textarea "hero.moveUp(2)"
click at [304, 130] on div "hero . moveLeft ( 3 ) hero . moveUp ( 2 ) hero . moveLeft ( ) hero . use ( "lev…" at bounding box center [370, 149] width 160 height 167
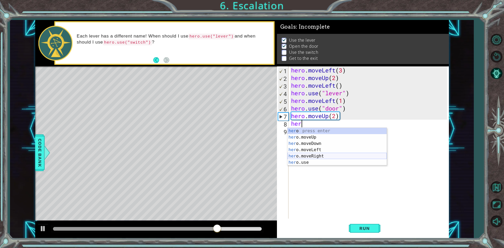
click at [326, 155] on div "her o press enter her o.moveUp press enter her o.moveDown press enter her o.mov…" at bounding box center [336, 153] width 99 height 50
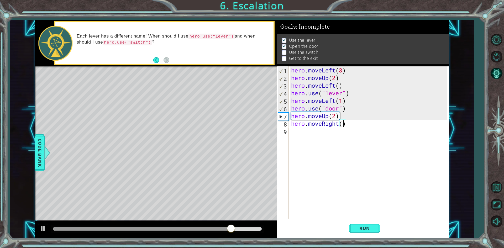
scroll to position [0, 2]
type textarea "hero.moveRight(2)"
click at [358, 225] on button "Run" at bounding box center [364, 228] width 31 height 17
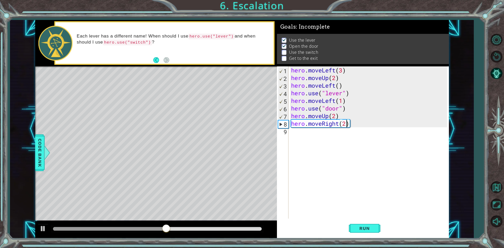
click at [293, 130] on div "hero . moveLeft ( 3 ) hero . moveUp ( 2 ) hero . moveLeft ( ) hero . use ( "lev…" at bounding box center [370, 149] width 160 height 167
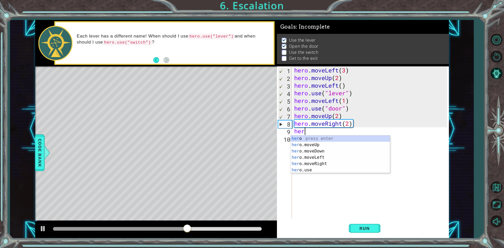
scroll to position [0, 0]
click at [304, 170] on div "hero press enter hero .moveUp press enter hero .moveDown press enter hero .move…" at bounding box center [339, 160] width 99 height 50
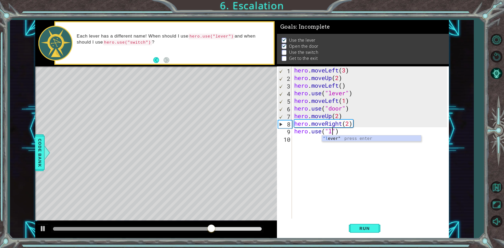
scroll to position [0, 2]
click at [347, 139] on div ""l ever" press enter" at bounding box center [371, 144] width 99 height 19
click at [357, 229] on span "Run" at bounding box center [364, 228] width 21 height 5
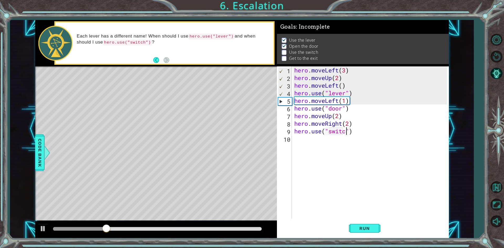
scroll to position [0, 2]
type textarea "hero.use("switch")"
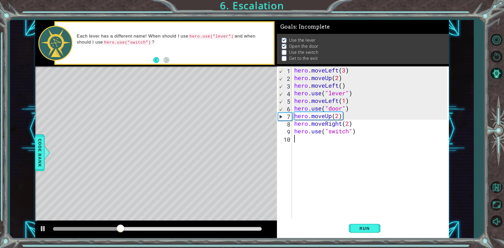
click at [299, 144] on div "hero . moveLeft ( 3 ) hero . moveUp ( 2 ) hero . moveLeft ( ) hero . use ( "lev…" at bounding box center [371, 149] width 156 height 167
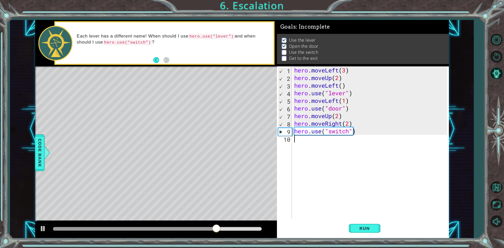
click at [348, 125] on div "hero . moveLeft ( 3 ) hero . moveUp ( 2 ) hero . moveLeft ( ) hero . use ( "lev…" at bounding box center [371, 149] width 156 height 167
type textarea "hero.moveRight(1.5)"
drag, startPoint x: 365, startPoint y: 227, endPoint x: 362, endPoint y: 216, distance: 11.3
click at [366, 227] on span "Run" at bounding box center [364, 228] width 21 height 5
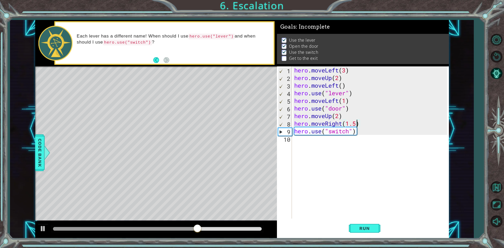
drag, startPoint x: 338, startPoint y: 143, endPoint x: 343, endPoint y: 138, distance: 6.7
click at [339, 142] on div "hero . moveLeft ( 3 ) hero . moveUp ( 2 ) hero . moveLeft ( ) hero . use ( "lev…" at bounding box center [371, 149] width 156 height 167
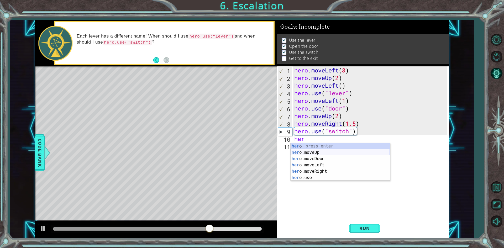
click at [322, 151] on div "her o press enter her o.moveUp press enter her o.moveDown press enter her o.mov…" at bounding box center [339, 168] width 99 height 50
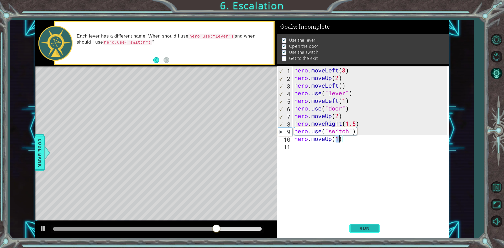
drag, startPoint x: 358, startPoint y: 227, endPoint x: 357, endPoint y: 222, distance: 4.8
click at [358, 225] on button "Run" at bounding box center [364, 228] width 31 height 17
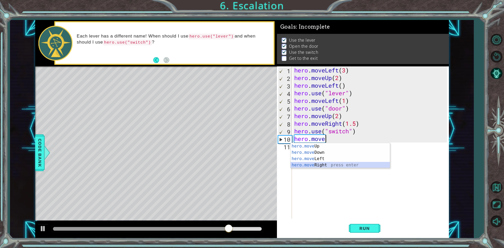
click at [316, 163] on div "hero.move Up press enter hero.move Down press enter hero.move Left press enter …" at bounding box center [339, 162] width 99 height 38
type textarea "hero.moveRight(1)"
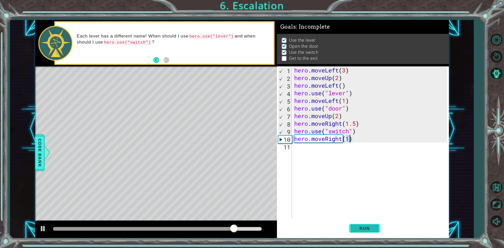
click at [360, 231] on span "Run" at bounding box center [364, 228] width 21 height 5
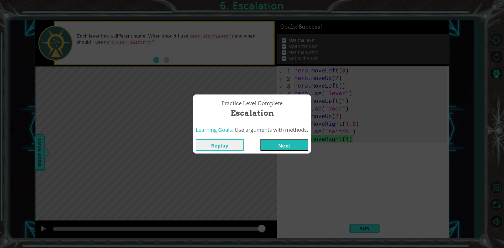
click at [295, 144] on button "Next" at bounding box center [284, 145] width 48 height 12
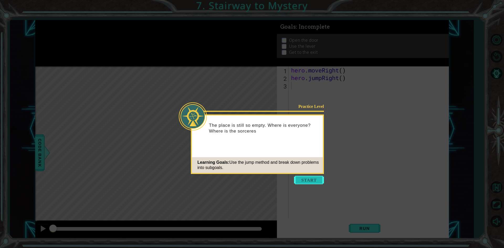
click at [302, 177] on button "Start" at bounding box center [309, 180] width 30 height 8
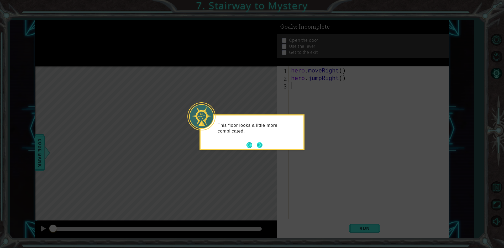
click at [256, 146] on button "Next" at bounding box center [259, 145] width 7 height 7
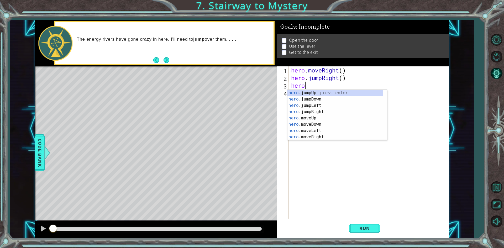
scroll to position [0, 0]
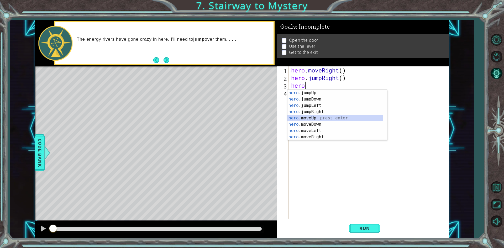
click at [304, 117] on div "hero .jumpUp press enter hero .jumpDown press enter hero .jumpLeft press enter …" at bounding box center [334, 121] width 95 height 63
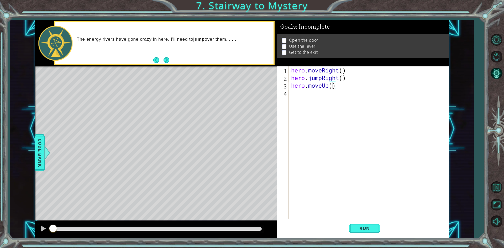
type textarea "hero.moveUp(1)"
click at [362, 230] on span "Run" at bounding box center [364, 228] width 21 height 5
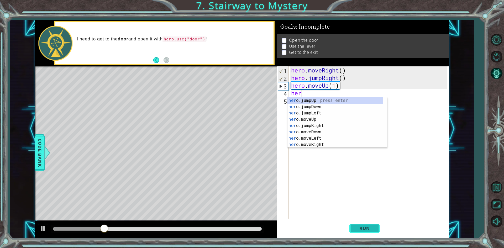
scroll to position [0, 0]
click at [320, 142] on div "hero .jumpUp press enter hero .jumpDown press enter hero .jumpLeft press enter …" at bounding box center [334, 128] width 95 height 63
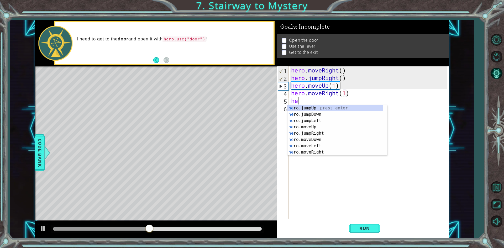
scroll to position [0, 3]
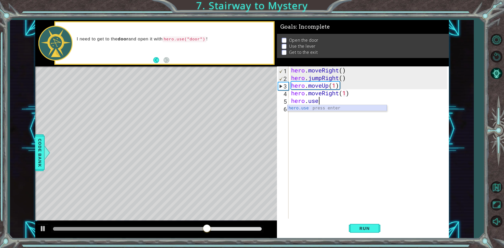
click at [323, 107] on div "hero.use press enter" at bounding box center [336, 114] width 99 height 19
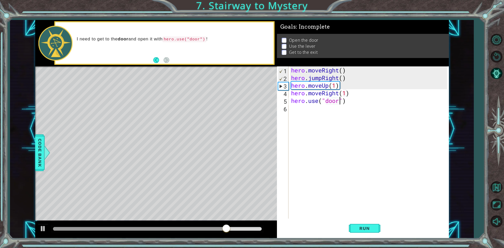
scroll to position [0, 2]
type textarea "hero.use("door")"
click at [377, 225] on button "Run" at bounding box center [364, 228] width 31 height 17
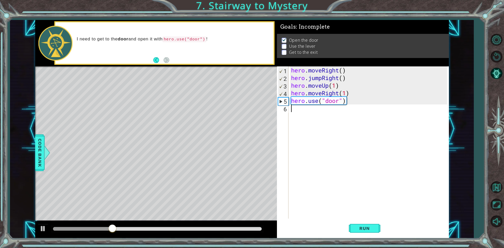
click at [299, 114] on div "hero . moveRight ( ) hero . jumpRight ( ) hero . moveUp ( 1 ) hero . moveRight …" at bounding box center [370, 149] width 160 height 167
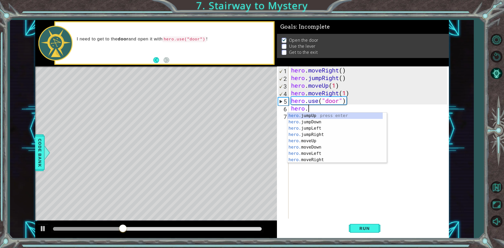
scroll to position [0, 1]
click at [318, 141] on div "hero. jumpUp press enter hero. jumpDown press enter hero. jumpLeft press enter …" at bounding box center [334, 144] width 95 height 63
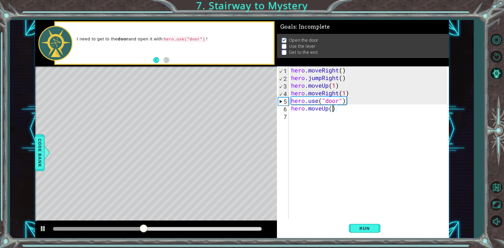
type textarea "hero.moveUp(2)"
drag, startPoint x: 360, startPoint y: 231, endPoint x: 361, endPoint y: 225, distance: 5.5
click at [362, 229] on span "Run" at bounding box center [364, 228] width 21 height 5
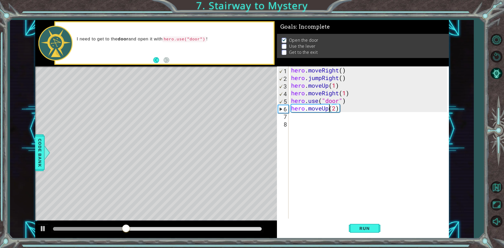
click at [297, 124] on div "hero . moveRight ( ) hero . jumpRight ( ) hero . moveUp ( 1 ) hero . moveRight …" at bounding box center [370, 149] width 160 height 167
click at [290, 117] on div "hero . moveRight ( ) hero . jumpRight ( ) hero . moveUp ( 1 ) hero . moveRight …" at bounding box center [370, 149] width 160 height 167
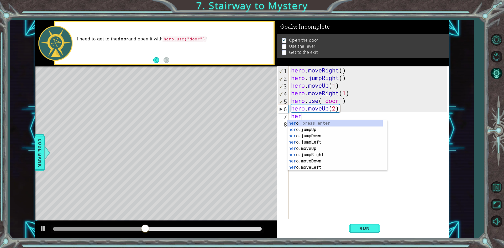
scroll to position [0, 0]
click at [309, 166] on div "hero press enter hero .jumpUp press enter hero .jumpDown press enter hero .jump…" at bounding box center [334, 151] width 95 height 63
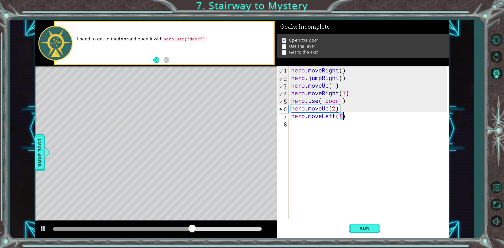
type textarea "hero.moveLeft(1)"
click at [290, 121] on div "hero.moveLeft(1) 1 2 3 4 5 6 7 8 hero . moveRight ( ) hero . jumpRight ( ) hero…" at bounding box center [362, 142] width 170 height 152
click at [291, 122] on div "hero . moveRight ( ) hero . jumpRight ( ) hero . moveUp ( 1 ) hero . moveRight …" at bounding box center [370, 149] width 160 height 167
type textarea "hero.use"
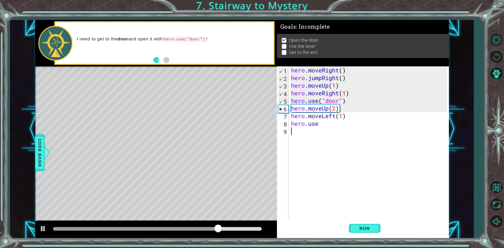
click at [341, 134] on div "hero . moveRight ( ) hero . jumpRight ( ) hero . moveUp ( 1 ) hero . moveRight …" at bounding box center [370, 149] width 160 height 167
click at [321, 126] on div "hero . moveRight ( ) hero . jumpRight ( ) hero . moveUp ( 1 ) hero . moveRight …" at bounding box center [370, 149] width 160 height 167
click at [325, 132] on div "hero.use press enter" at bounding box center [336, 137] width 99 height 19
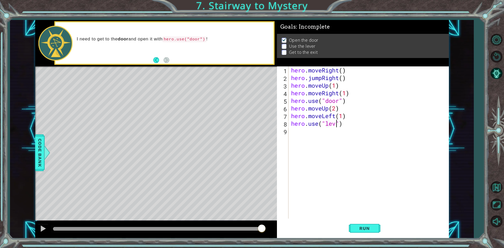
scroll to position [0, 2]
type textarea "hero.use("lever")"
click at [361, 229] on span "Run" at bounding box center [364, 228] width 21 height 5
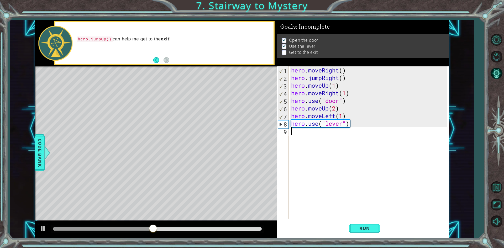
drag, startPoint x: 318, startPoint y: 134, endPoint x: 321, endPoint y: 132, distance: 3.3
click at [320, 134] on div "hero . moveRight ( ) hero . jumpRight ( ) hero . moveUp ( 1 ) hero . moveRight …" at bounding box center [370, 149] width 160 height 167
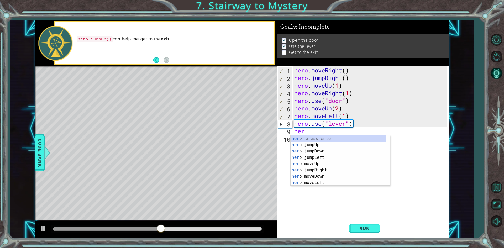
scroll to position [0, 0]
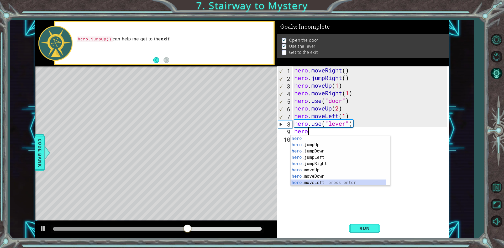
click at [324, 183] on div "hero press enter hero .jumpUp press enter hero .jumpDown press enter hero .jump…" at bounding box center [337, 166] width 95 height 63
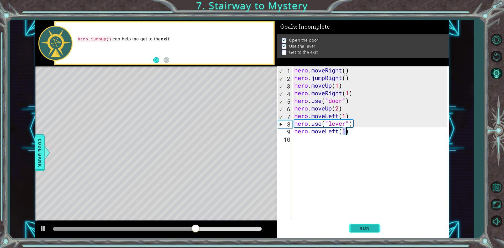
click at [365, 223] on button "Run" at bounding box center [364, 228] width 31 height 17
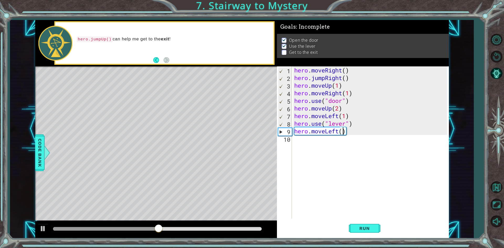
scroll to position [0, 2]
type textarea "hero.moveLeft(2)"
click at [367, 226] on span "Run" at bounding box center [364, 228] width 21 height 5
click at [318, 147] on div "hero . moveRight ( ) hero . jumpRight ( ) hero . moveUp ( 1 ) hero . moveRight …" at bounding box center [371, 149] width 156 height 167
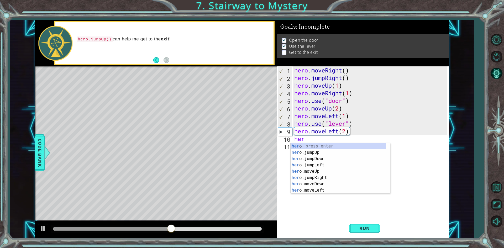
type textarea "hero"
click at [305, 155] on div "hero press enter hero .jumpUp press enter hero .jumpDown press enter hero .jump…" at bounding box center [337, 174] width 95 height 63
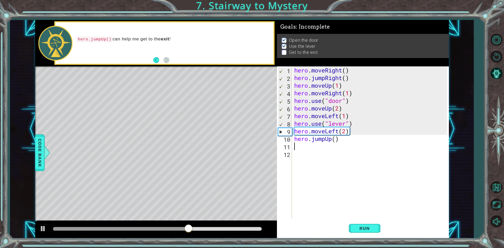
scroll to position [0, 0]
click at [354, 222] on button "Run" at bounding box center [364, 228] width 31 height 17
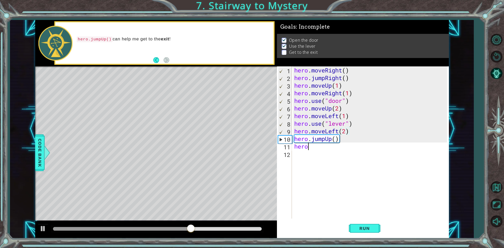
drag, startPoint x: 348, startPoint y: 128, endPoint x: 312, endPoint y: 144, distance: 38.9
click at [312, 144] on div "hero . moveRight ( ) hero . jumpRight ( ) hero . moveUp ( 1 ) hero . moveRight …" at bounding box center [371, 149] width 156 height 167
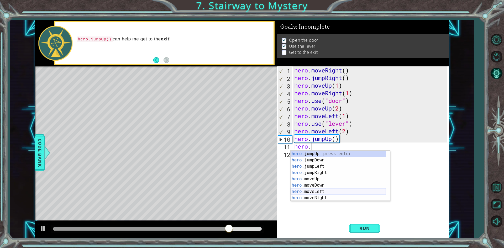
click at [327, 192] on div "hero. jumpUp press enter hero. jumpDown press enter hero. jumpLeft press enter …" at bounding box center [337, 182] width 95 height 63
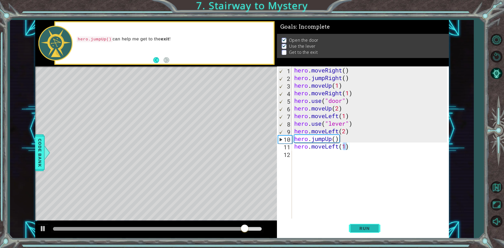
click at [353, 232] on button "Run" at bounding box center [364, 228] width 31 height 17
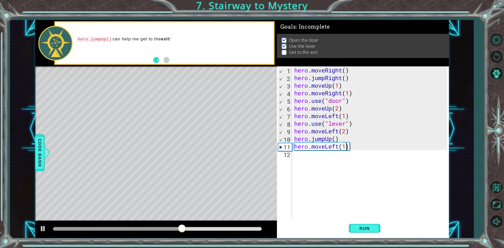
click at [336, 148] on div "hero . moveRight ( ) hero . jumpRight ( ) hero . moveUp ( 1 ) hero . moveRight …" at bounding box center [371, 149] width 156 height 167
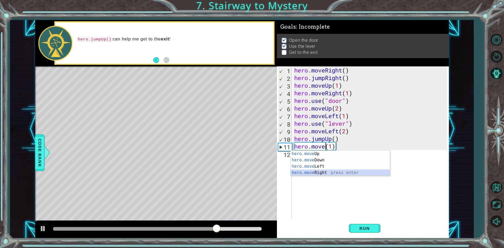
click at [320, 174] on div "hero.move Up press enter hero.move Down press enter hero.move Left press enter …" at bounding box center [339, 170] width 99 height 38
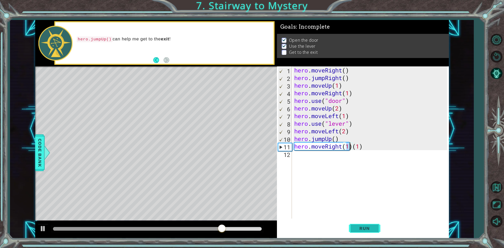
click at [367, 224] on button "Run" at bounding box center [364, 228] width 31 height 17
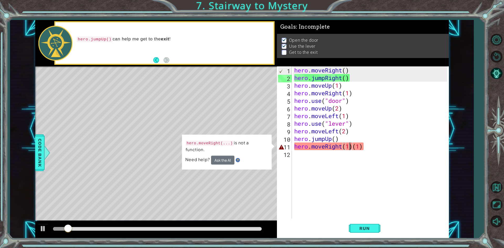
click at [352, 146] on div "hero . moveRight ( ) hero . jumpRight ( ) hero . moveUp ( 1 ) hero . moveRight …" at bounding box center [371, 149] width 156 height 167
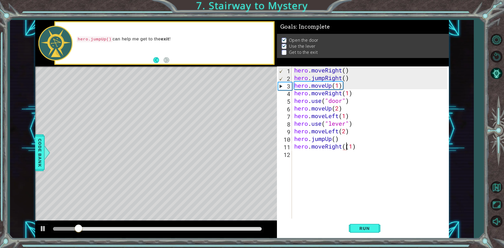
type textarea "hero.moveRight(1)"
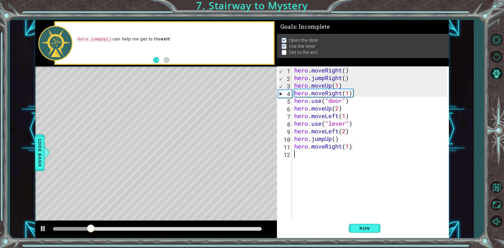
click at [311, 168] on div "hero . moveRight ( ) hero . jumpRight ( ) hero . moveUp ( 1 ) hero . moveRight …" at bounding box center [371, 149] width 156 height 167
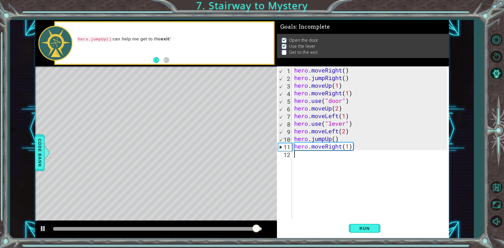
click at [349, 147] on div "hero . moveRight ( ) hero . jumpRight ( ) hero . moveUp ( 1 ) hero . moveRight …" at bounding box center [371, 149] width 156 height 167
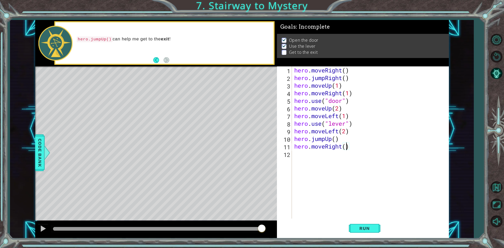
scroll to position [0, 2]
type textarea "hero.moveRight(2)"
click at [366, 230] on span "Run" at bounding box center [364, 228] width 21 height 5
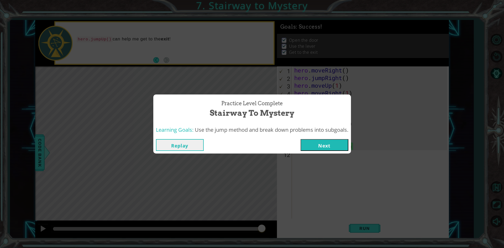
click at [325, 141] on button "Next" at bounding box center [324, 145] width 48 height 12
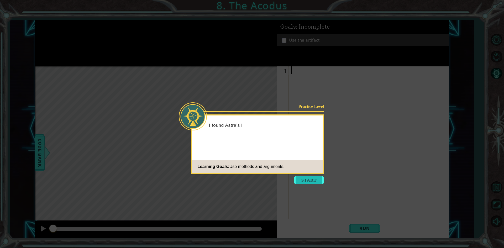
click at [309, 178] on button "Start" at bounding box center [309, 180] width 30 height 8
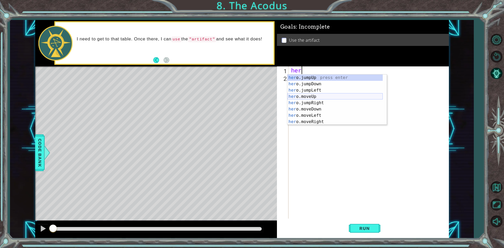
click at [322, 95] on div "her o.jumpUp press enter her o.jumpDown press enter her o.jumpLeft press enter …" at bounding box center [334, 106] width 95 height 63
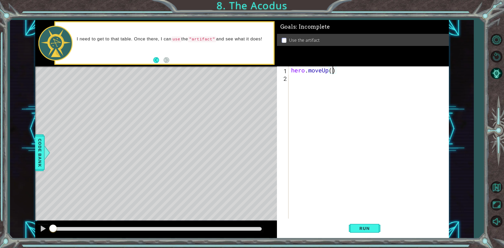
scroll to position [0, 2]
type textarea "hero.moveUp(2)"
click at [363, 225] on button "Run" at bounding box center [364, 228] width 31 height 17
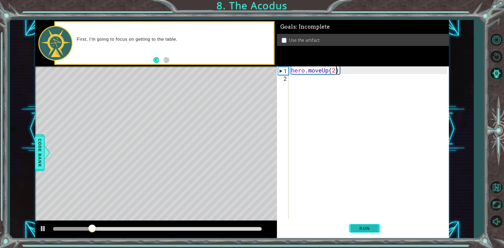
click at [365, 228] on span "Run" at bounding box center [364, 228] width 21 height 5
click at [301, 90] on div "hero . moveUp ( 2 )" at bounding box center [370, 149] width 160 height 167
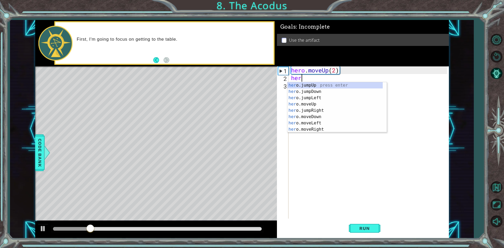
scroll to position [0, 0]
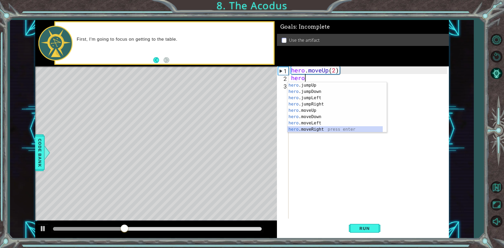
click at [317, 129] on div "hero .jumpUp press enter hero .jumpDown press enter hero .jumpLeft press enter …" at bounding box center [334, 113] width 95 height 63
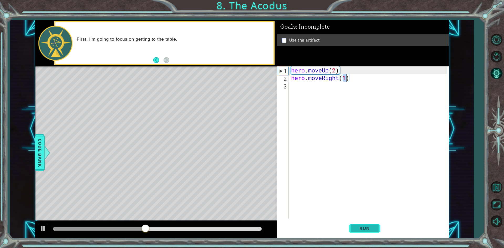
click at [360, 227] on span "Run" at bounding box center [364, 228] width 21 height 5
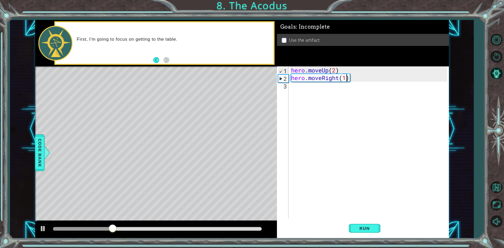
click at [340, 80] on div "hero . moveUp ( 2 ) hero . moveRight ( 1 )" at bounding box center [370, 149] width 160 height 167
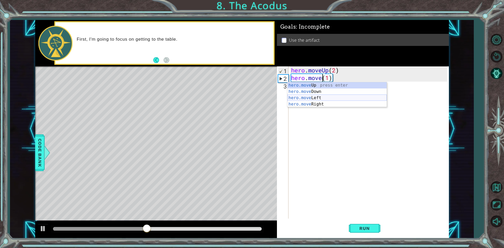
click at [314, 99] on div "hero.move Up press enter hero.move Down press enter hero.move Left press enter …" at bounding box center [336, 101] width 99 height 38
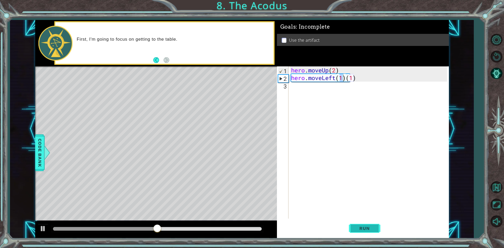
drag, startPoint x: 372, startPoint y: 231, endPoint x: 364, endPoint y: 206, distance: 25.8
click at [372, 230] on span "Run" at bounding box center [364, 228] width 21 height 5
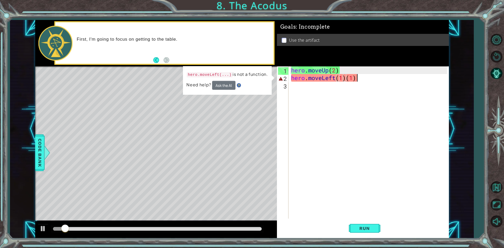
click at [357, 79] on div "hero . moveUp ( 2 ) hero . moveLeft ( 1 ) ( 1 )" at bounding box center [370, 149] width 160 height 167
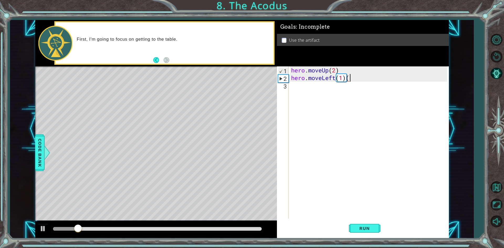
type textarea "hero.moveLeft(1)"
click at [359, 229] on span "Run" at bounding box center [364, 228] width 21 height 5
click at [300, 85] on div "hero . moveUp ( 2 ) hero . moveLeft ( 1 )" at bounding box center [370, 149] width 160 height 167
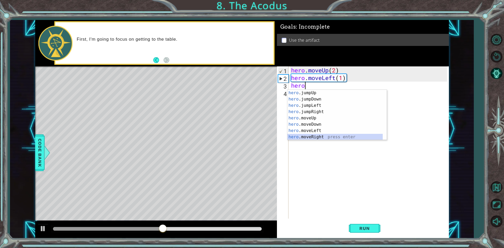
click at [313, 136] on div "hero .jumpUp press enter hero .jumpDown press enter hero .jumpLeft press enter …" at bounding box center [334, 121] width 95 height 63
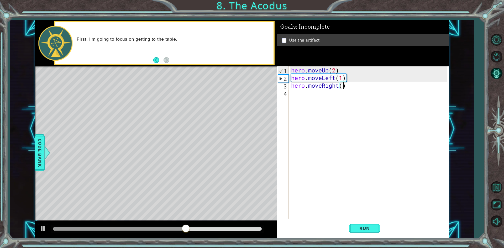
type textarea "hero.moveRight(2)"
click at [367, 230] on button "Run" at bounding box center [364, 228] width 31 height 17
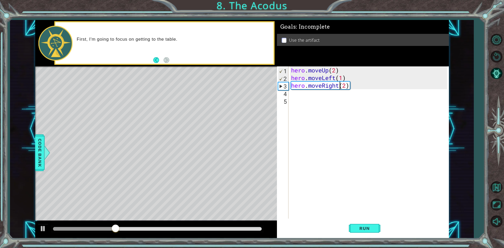
click at [338, 87] on div "hero . moveUp ( 2 ) hero . moveLeft ( 1 ) hero . moveRight ( 2 )" at bounding box center [370, 149] width 160 height 167
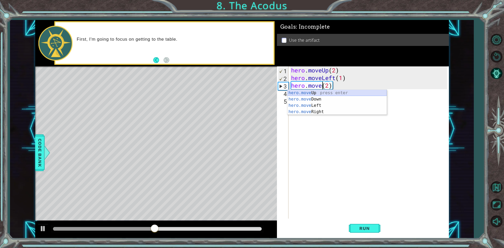
click at [325, 93] on div "hero.move Up press enter hero.move Down press enter hero.move Left press enter …" at bounding box center [336, 109] width 99 height 38
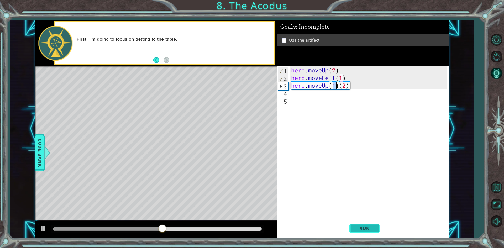
click at [363, 227] on span "Run" at bounding box center [364, 228] width 21 height 5
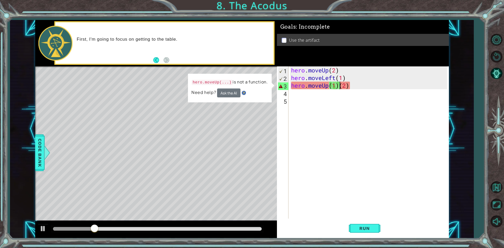
click at [339, 87] on div "hero . moveUp ( 2 ) hero . moveLeft ( 1 ) hero . moveUp ( 1 ) ( 2 )" at bounding box center [370, 149] width 160 height 167
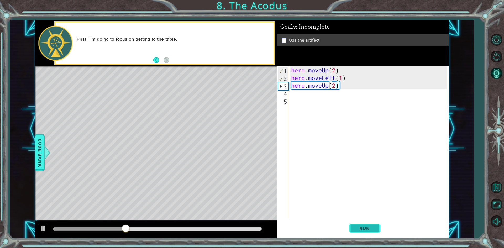
click at [361, 225] on button "Run" at bounding box center [364, 228] width 31 height 17
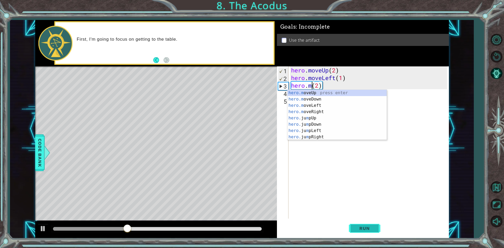
scroll to position [0, 1]
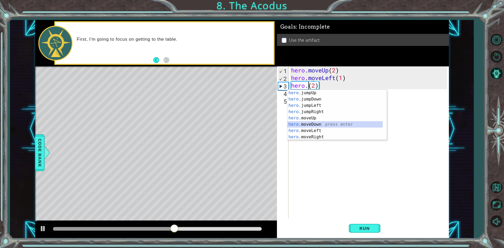
click at [317, 124] on div "hero. jumpUp press enter hero. jumpDown press enter hero. jumpLeft press enter …" at bounding box center [334, 121] width 95 height 63
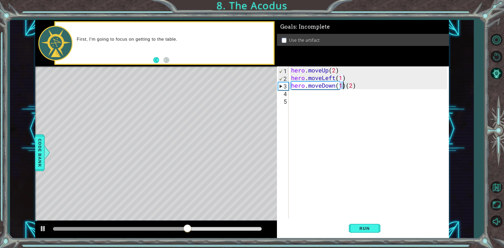
click at [344, 85] on div "hero . moveUp ( 2 ) hero . moveLeft ( 1 ) hero . moveDown ( 1 ) ( 2 )" at bounding box center [368, 142] width 157 height 152
click at [346, 88] on div "hero . moveUp ( 2 ) hero . moveLeft ( 1 ) hero . moveDown ( 1 ) ( 2 )" at bounding box center [370, 149] width 160 height 167
type textarea "hero.moveDown(2)"
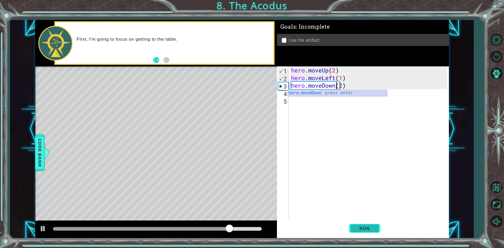
click at [354, 231] on span "Run" at bounding box center [364, 228] width 21 height 5
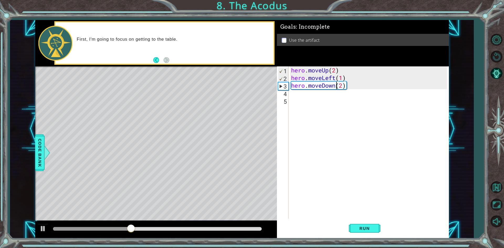
click at [315, 99] on div "hero . moveUp ( 2 ) hero . moveLeft ( 1 ) hero . moveDown ( 2 )" at bounding box center [370, 149] width 160 height 167
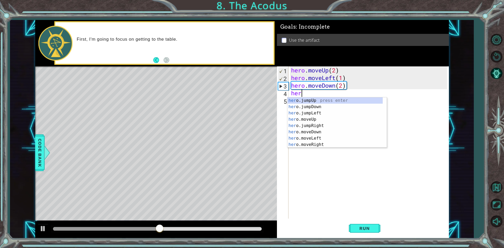
type textarea "hero"
click at [315, 99] on div "hero .jumpUp press enter hero .jumpDown press enter hero .jumpLeft press enter …" at bounding box center [334, 128] width 95 height 63
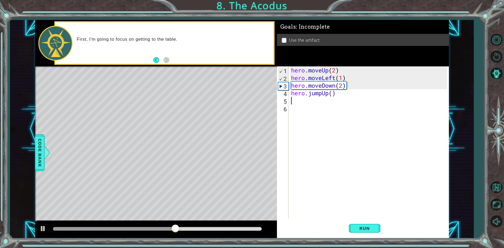
scroll to position [0, 0]
click at [360, 223] on button "Run" at bounding box center [364, 228] width 31 height 17
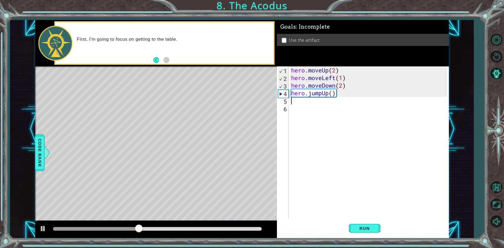
click at [328, 93] on div "hero . moveUp ( 2 ) hero . moveLeft ( 1 ) hero . moveDown ( 2 ) hero . jumpUp (…" at bounding box center [370, 149] width 160 height 167
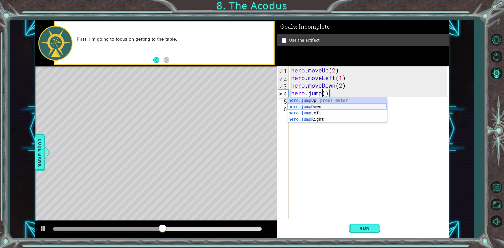
click at [309, 107] on div "hero.jump Up press enter hero.jump Down press enter hero.jump Left press enter …" at bounding box center [336, 116] width 99 height 38
type textarea "hero.jumpDown"
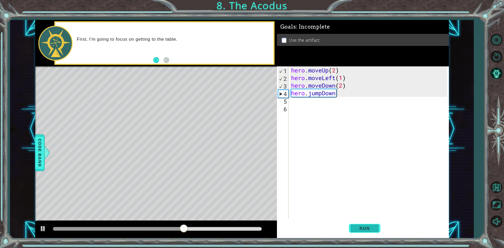
click at [360, 229] on span "Run" at bounding box center [364, 228] width 21 height 5
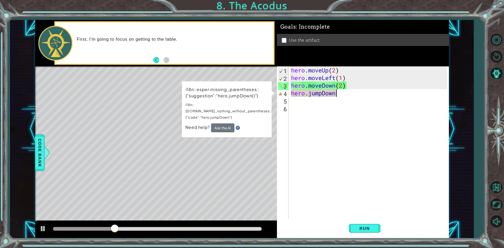
click at [349, 93] on div "hero . moveUp ( 2 ) hero . moveLeft ( 1 ) hero . moveDown ( 2 ) hero . jumpDown" at bounding box center [370, 149] width 160 height 167
drag, startPoint x: 320, startPoint y: 173, endPoint x: 314, endPoint y: 170, distance: 7.2
click at [318, 172] on div "hero . moveUp ( 2 ) hero . moveLeft ( 1 ) hero . moveDown ( 2 ) hero . jumpDown" at bounding box center [370, 149] width 160 height 167
click at [340, 98] on div "hero . moveUp ( 2 ) hero . moveLeft ( 1 ) hero . moveDown ( 2 ) hero . jumpDown" at bounding box center [370, 149] width 160 height 167
click at [341, 95] on div "hero . moveUp ( 2 ) hero . moveLeft ( 1 ) hero . moveDown ( 2 ) hero . jumpDown" at bounding box center [370, 149] width 160 height 167
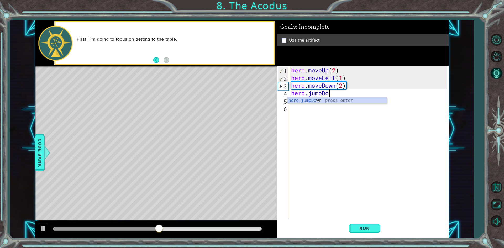
type textarea "hero.jumpD"
click at [330, 102] on div "hero.jumpD own press enter" at bounding box center [336, 106] width 99 height 19
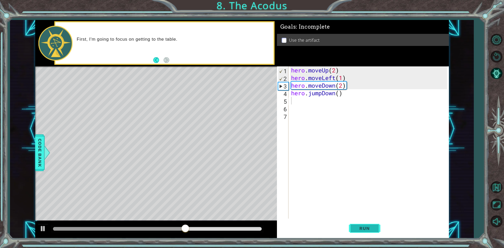
click at [363, 230] on span "Run" at bounding box center [364, 228] width 21 height 5
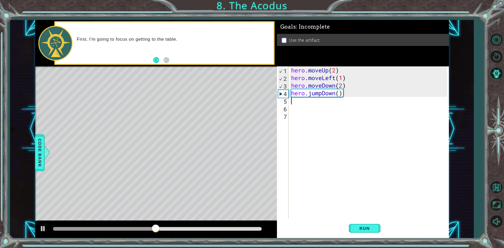
click at [343, 95] on div "hero . moveUp ( 2 ) hero . moveLeft ( 1 ) hero . moveDown ( 2 ) hero . jumpDown…" at bounding box center [370, 149] width 160 height 167
click at [343, 94] on div "hero . moveUp ( 2 ) hero . moveLeft ( 1 ) hero . moveDown ( 2 ) hero . jumpDown…" at bounding box center [370, 149] width 160 height 167
click at [341, 95] on div "hero . moveUp ( 2 ) hero . moveLeft ( 1 ) hero . moveDown ( 2 ) hero . jumpDown…" at bounding box center [370, 149] width 160 height 167
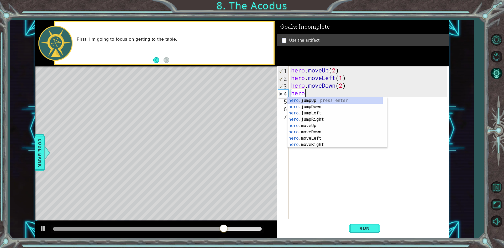
type textarea "hero."
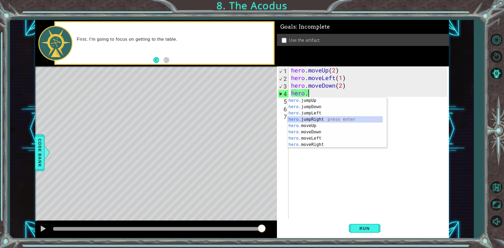
click at [314, 117] on div "hero. jumpUp press enter hero. jumpDown press enter hero. jumpLeft press enter …" at bounding box center [334, 128] width 95 height 63
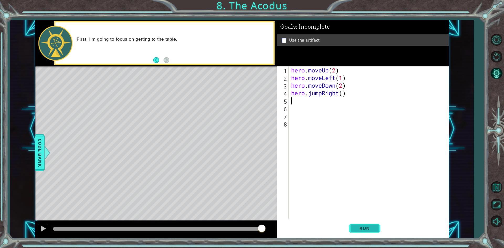
click at [371, 222] on button "Run" at bounding box center [364, 228] width 31 height 17
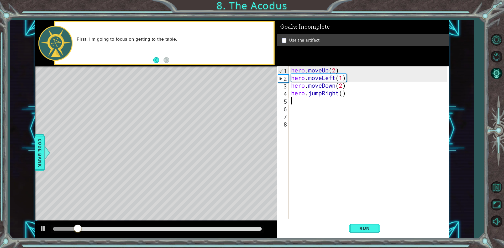
click at [334, 91] on div "hero . moveUp ( 2 ) hero . moveLeft ( 1 ) hero . moveDown ( 2 ) hero . jumpRigh…" at bounding box center [370, 149] width 160 height 167
click at [339, 94] on div "hero . moveUp ( 2 ) hero . moveLeft ( 1 ) hero . moveDown ( 2 ) hero . jumpRigh…" at bounding box center [370, 149] width 160 height 167
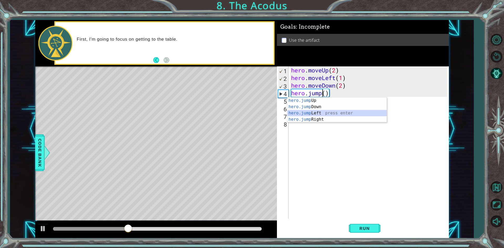
click at [315, 112] on div "hero.jump Up press enter hero.jump Down press enter hero.jump Left press enter …" at bounding box center [336, 116] width 99 height 38
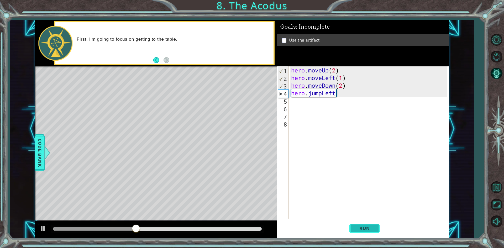
click at [363, 229] on span "Run" at bounding box center [364, 228] width 21 height 5
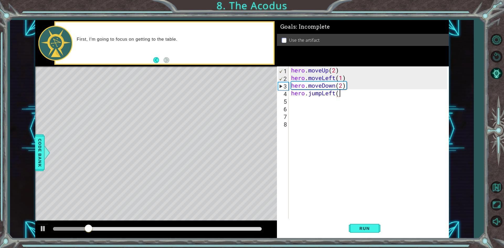
type textarea "hero.jumpLeft()"
click at [306, 108] on div "hero . moveUp ( 2 ) hero . moveLeft ( 1 ) hero . moveDown ( 2 ) hero . jumpLeft…" at bounding box center [370, 149] width 160 height 167
click at [298, 97] on div "hero . moveUp ( 2 ) hero . moveLeft ( 1 ) hero . moveDown ( 2 ) hero . jumpLeft…" at bounding box center [370, 149] width 160 height 167
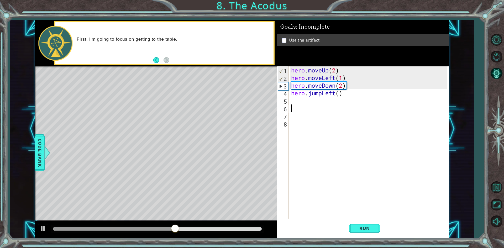
type textarea "hero.jumpLeft()"
click at [302, 104] on div "hero . moveUp ( 2 ) hero . moveLeft ( 1 ) hero . moveDown ( 2 ) hero . jumpLeft…" at bounding box center [370, 149] width 160 height 167
click at [337, 93] on div "hero . moveUp ( 2 ) hero . moveLeft ( 1 ) hero . moveDown ( 2 ) hero . jumpLeft…" at bounding box center [370, 149] width 160 height 167
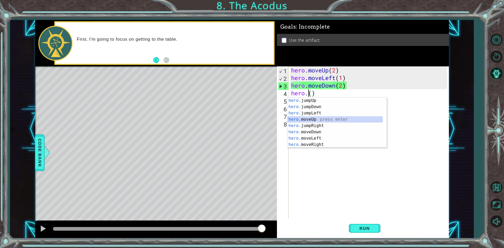
click at [317, 119] on div "hero. jumpUp press enter hero. jumpDown press enter hero. jumpLeft press enter …" at bounding box center [334, 128] width 95 height 63
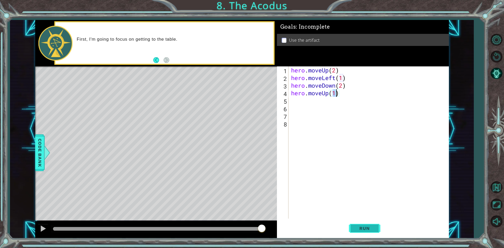
type textarea "hero.moveUp(1)"
click at [363, 228] on span "Run" at bounding box center [364, 228] width 21 height 5
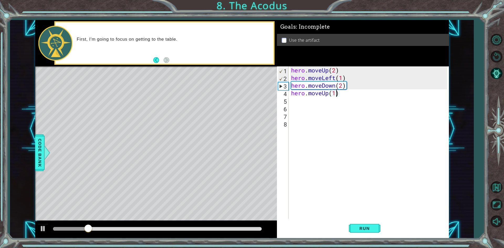
click at [315, 95] on div "hero . moveUp ( 2 ) hero . moveLeft ( 1 ) hero . moveDown ( 2 ) hero . moveUp (…" at bounding box center [370, 149] width 160 height 167
click at [329, 93] on div "hero . moveUp ( 2 ) hero . moveLeft ( 1 ) hero . moveDown ( 2 ) hero . moveUp (…" at bounding box center [370, 149] width 160 height 167
